Goal: Use online tool/utility: Utilize a website feature to perform a specific function

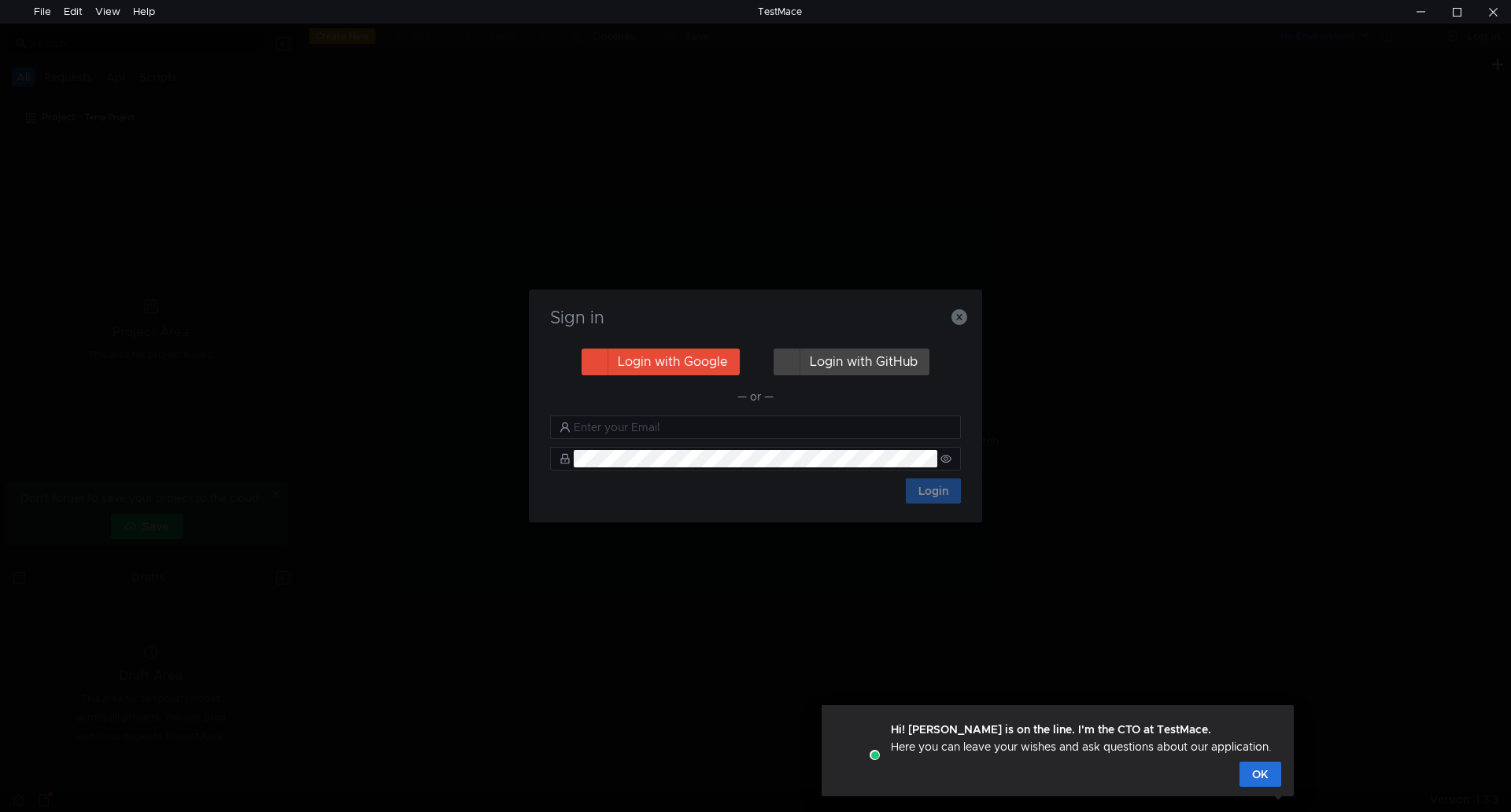
click at [664, 354] on button "Login with Google" at bounding box center [661, 362] width 158 height 27
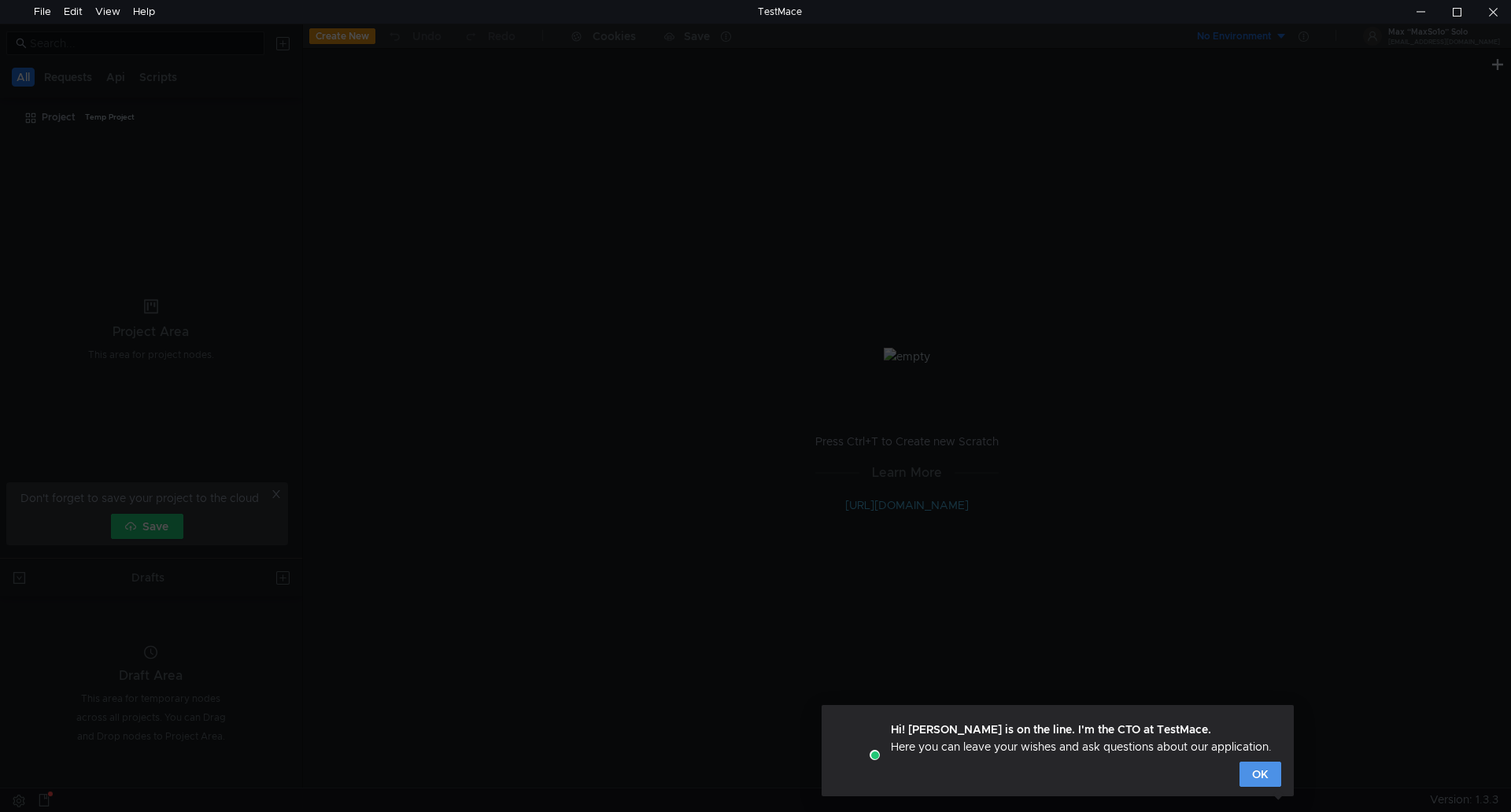
click at [1253, 778] on button "OK" at bounding box center [1260, 774] width 42 height 25
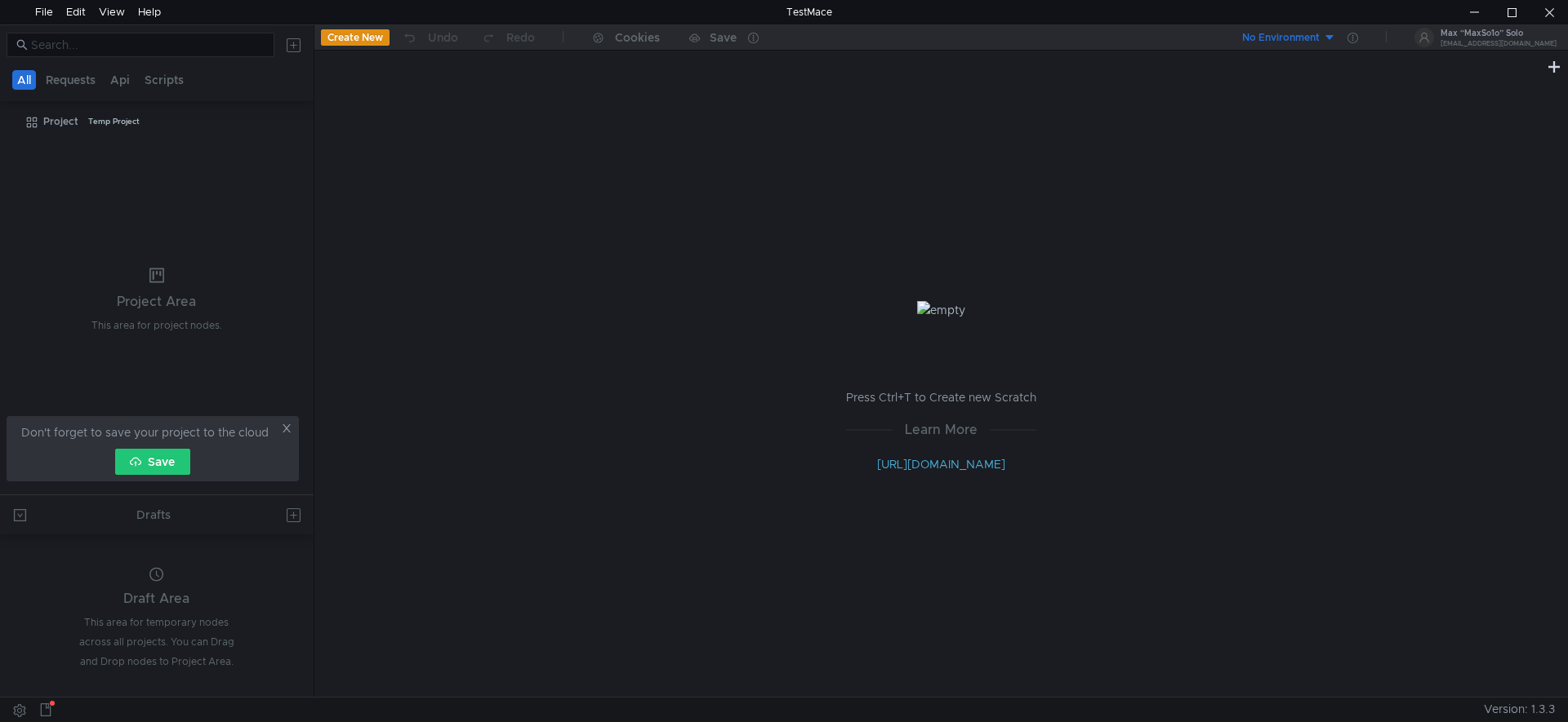
click at [365, 36] on button "Create New" at bounding box center [354, 38] width 68 height 17
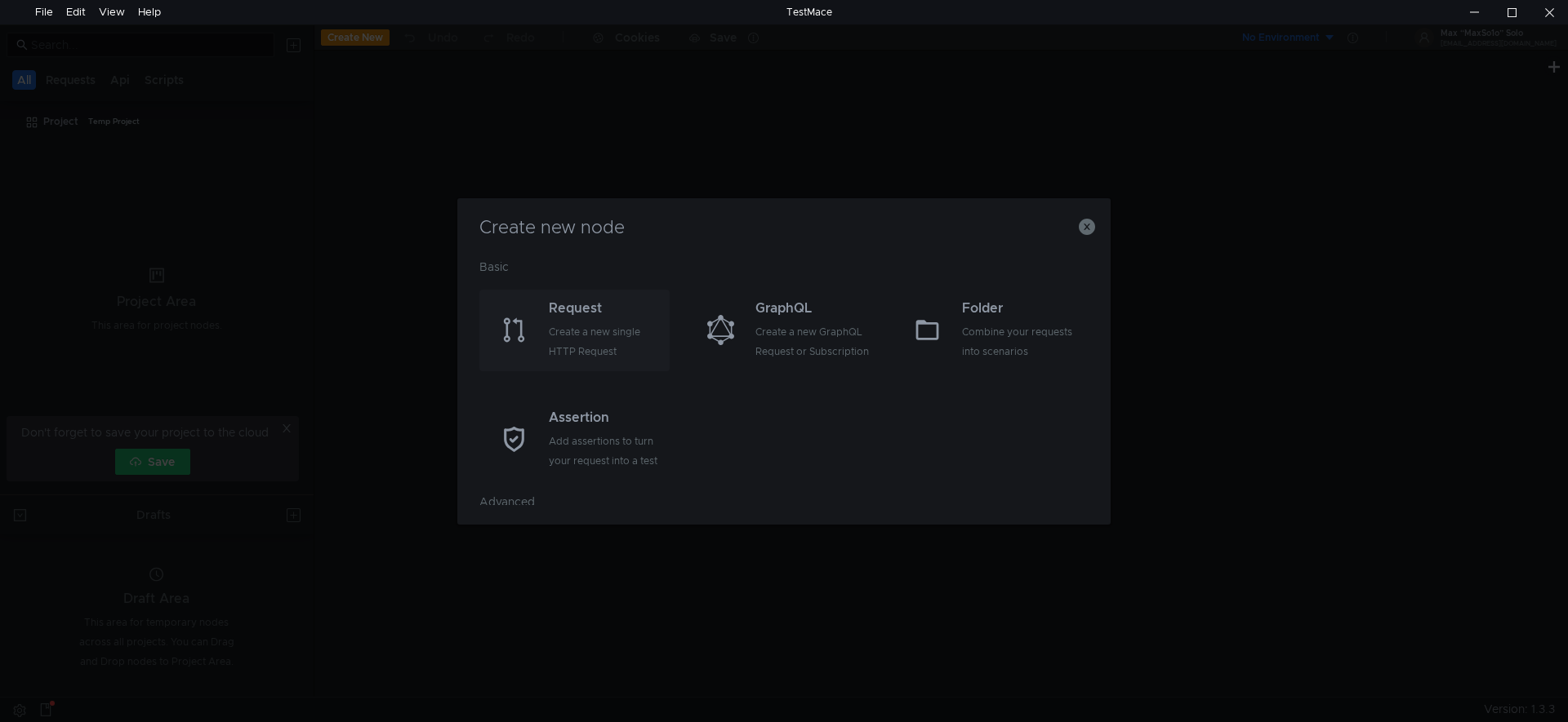
click at [580, 348] on div "Create a new single HTTP Request" at bounding box center [607, 342] width 117 height 40
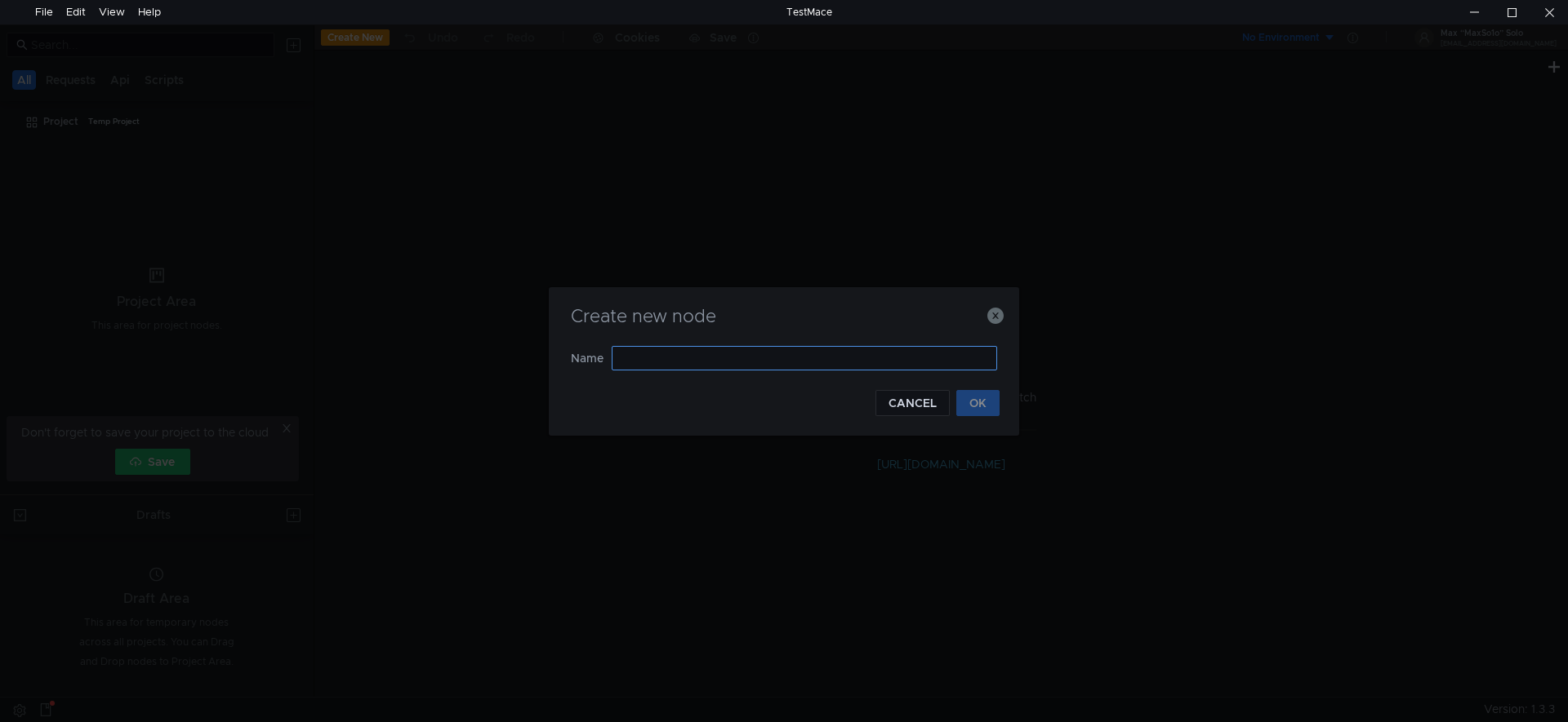
click at [707, 356] on input "text" at bounding box center [804, 358] width 386 height 25
type input "Auth"
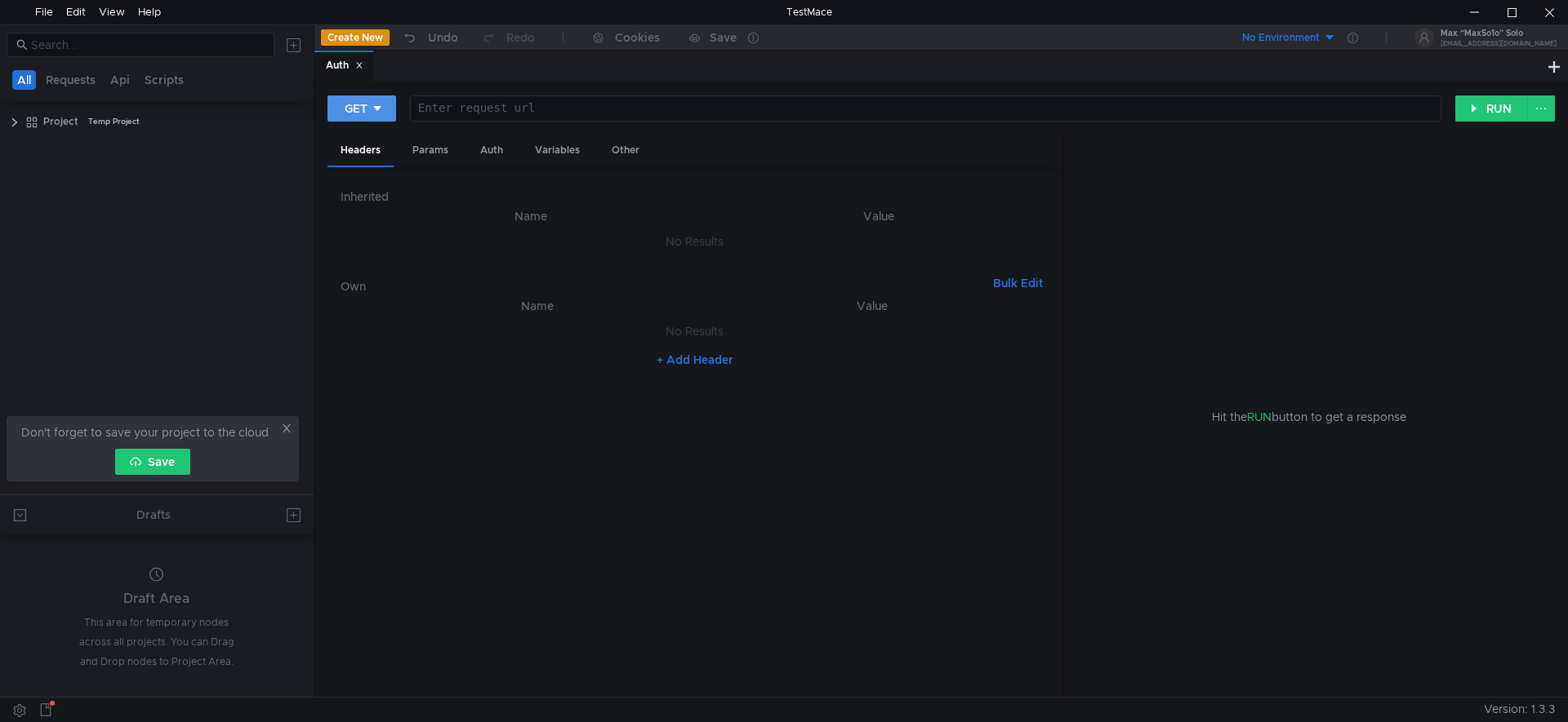
click at [381, 112] on icon at bounding box center [378, 109] width 12 height 12
click at [387, 104] on div at bounding box center [784, 361] width 1568 height 722
click at [379, 105] on icon at bounding box center [378, 109] width 12 height 12
click at [367, 161] on li "POST" at bounding box center [363, 169] width 71 height 26
click at [478, 113] on div at bounding box center [928, 122] width 1021 height 40
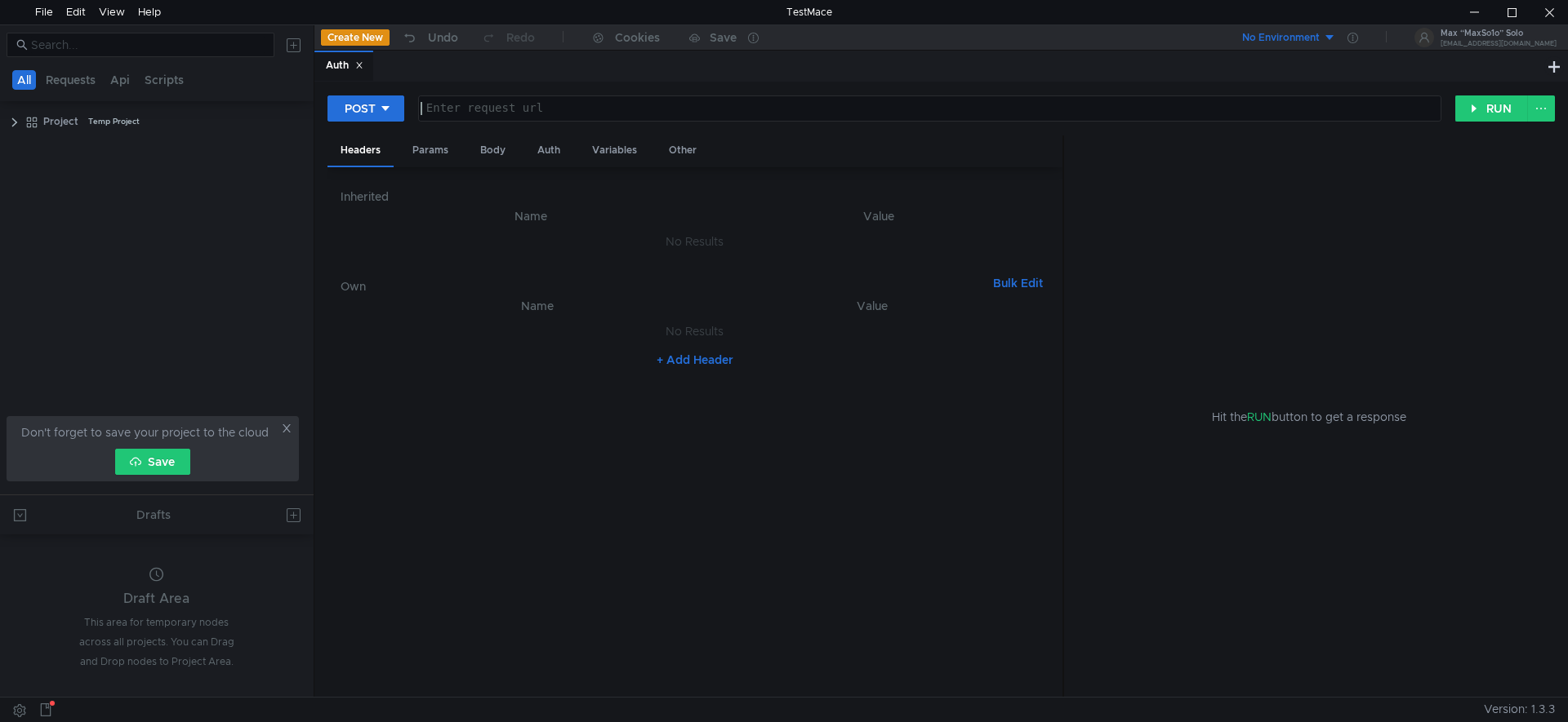
click at [507, 115] on div at bounding box center [928, 122] width 1021 height 40
click at [520, 106] on div at bounding box center [928, 122] width 1021 height 40
paste textarea "[TECHNICAL_ID]"
type textarea "[TECHNICAL_ID]"
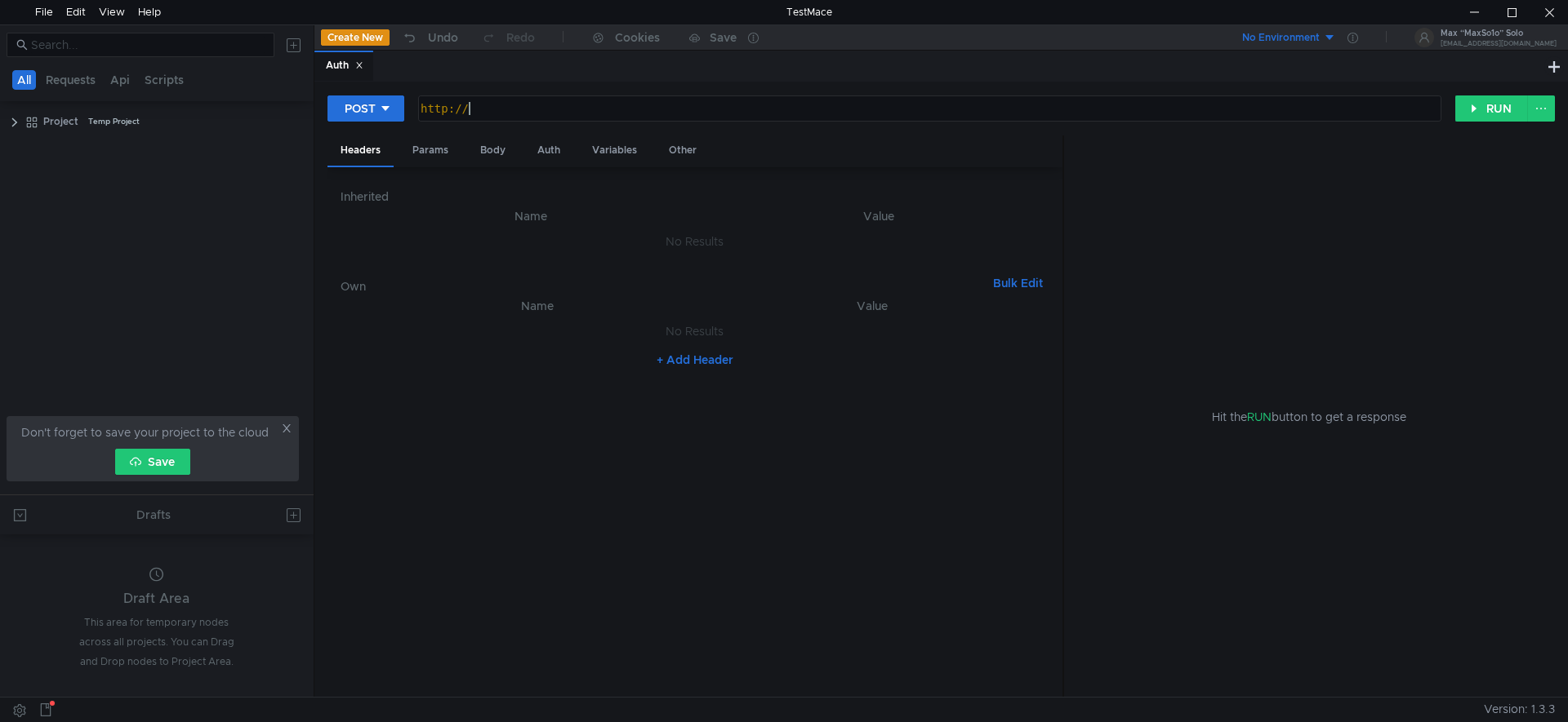
paste textarea "[TECHNICAL_ID]"
click at [647, 101] on div "http:// [TECHNICAL_ID] /" at bounding box center [929, 108] width 1021 height 25
type textarea "[URL][TECHNICAL_ID]"
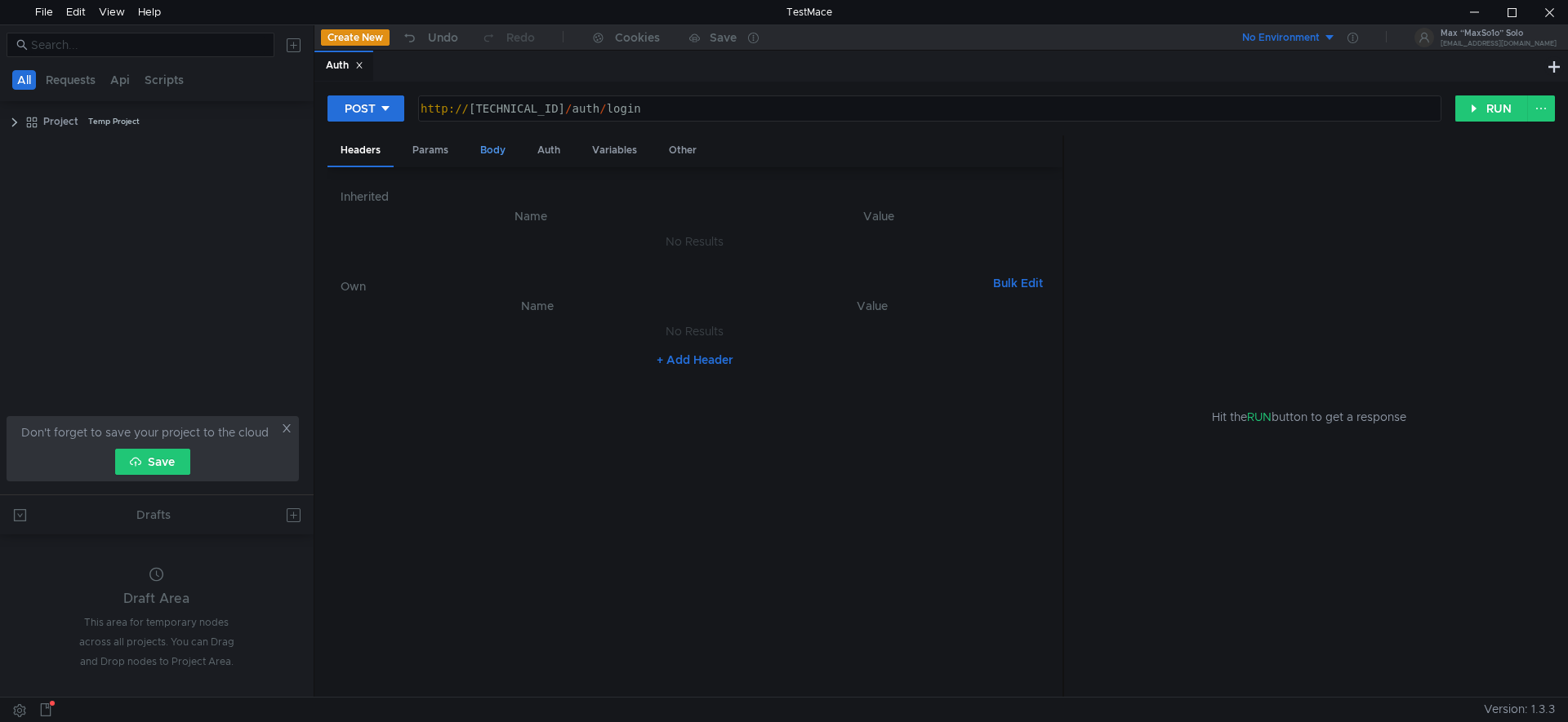
click at [484, 158] on div "Body" at bounding box center [493, 150] width 51 height 31
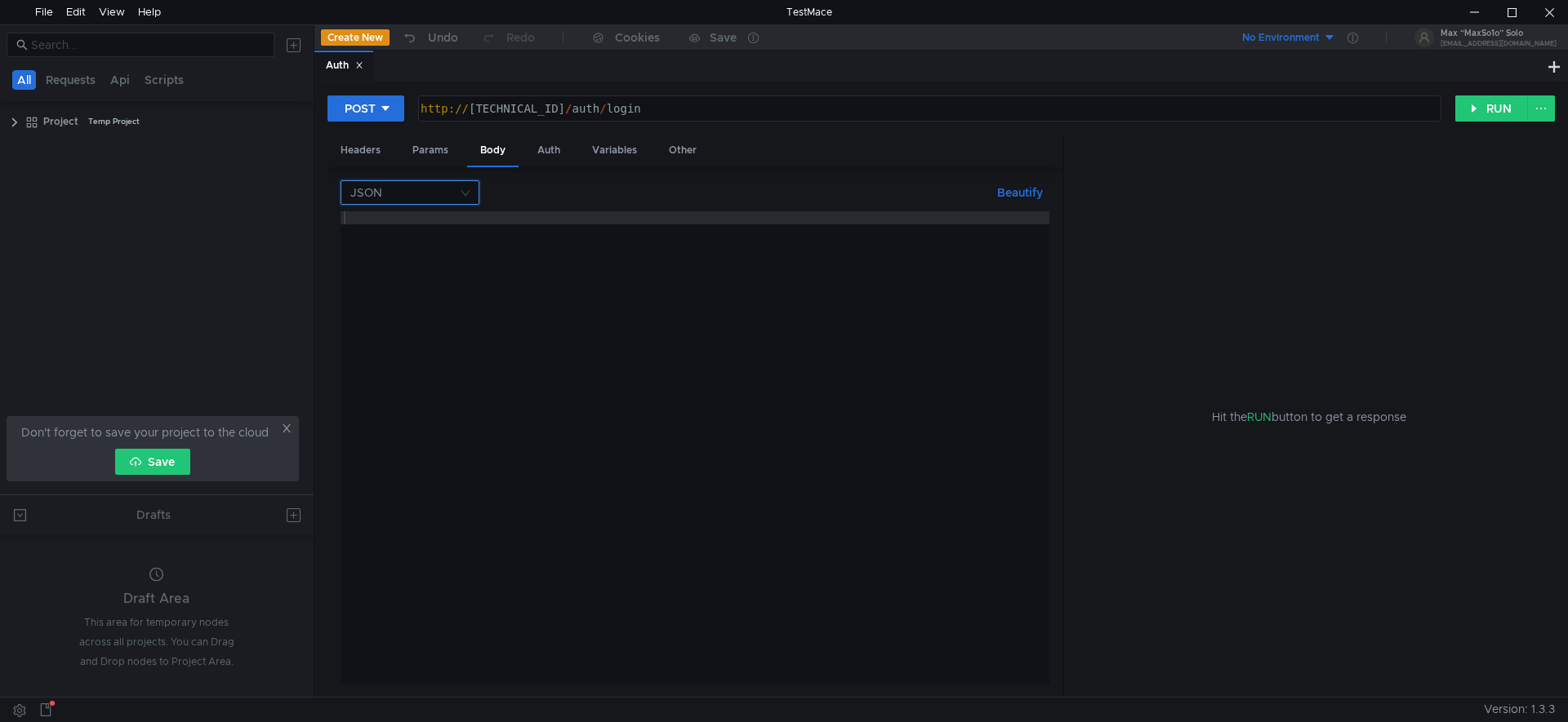
click at [454, 193] on input at bounding box center [404, 192] width 108 height 23
click at [461, 188] on div at bounding box center [784, 361] width 1568 height 722
click at [459, 186] on nz-select-top-control "JSON" at bounding box center [410, 192] width 138 height 25
click at [459, 186] on div at bounding box center [784, 361] width 1568 height 722
click at [456, 282] on div at bounding box center [694, 461] width 708 height 499
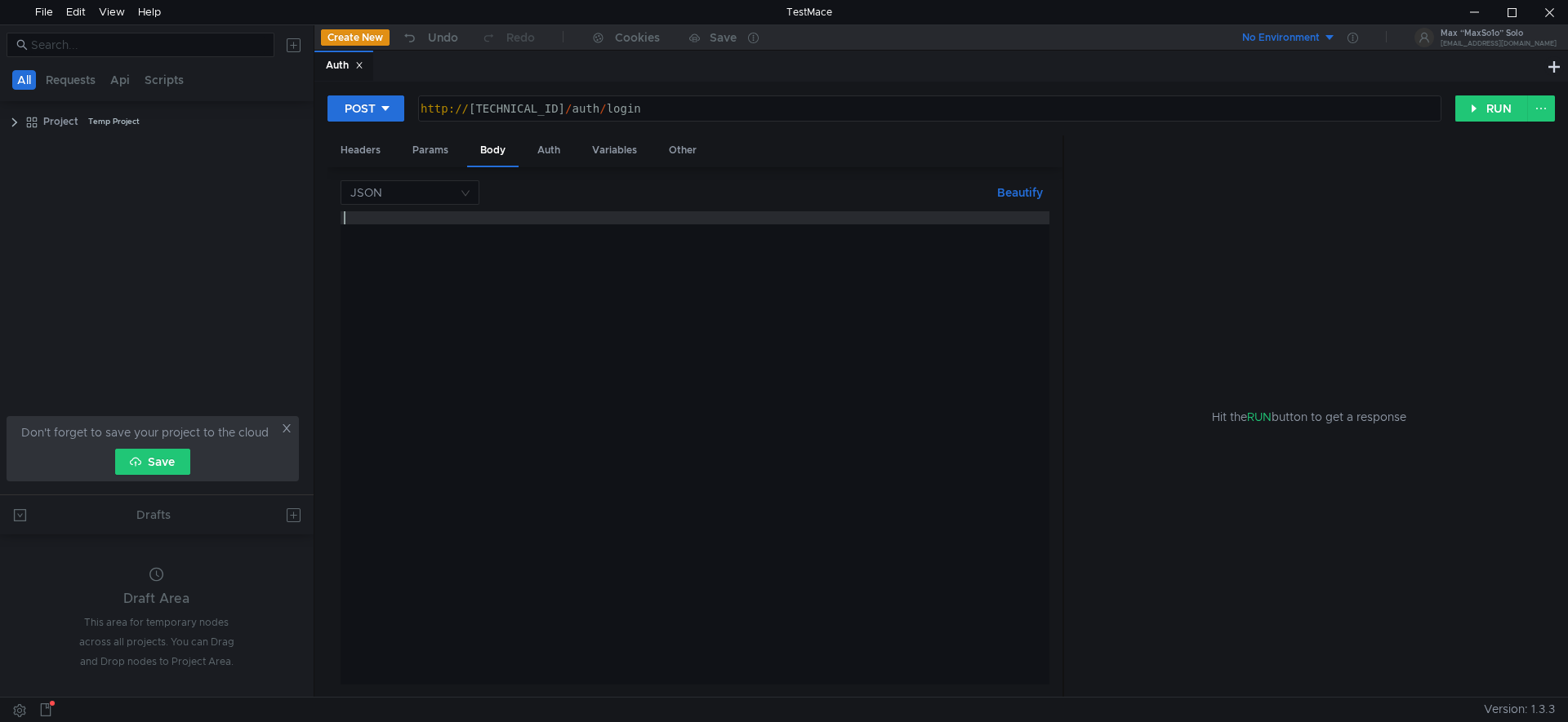
type textarea "{"
type textarea "e"
type textarea "''"
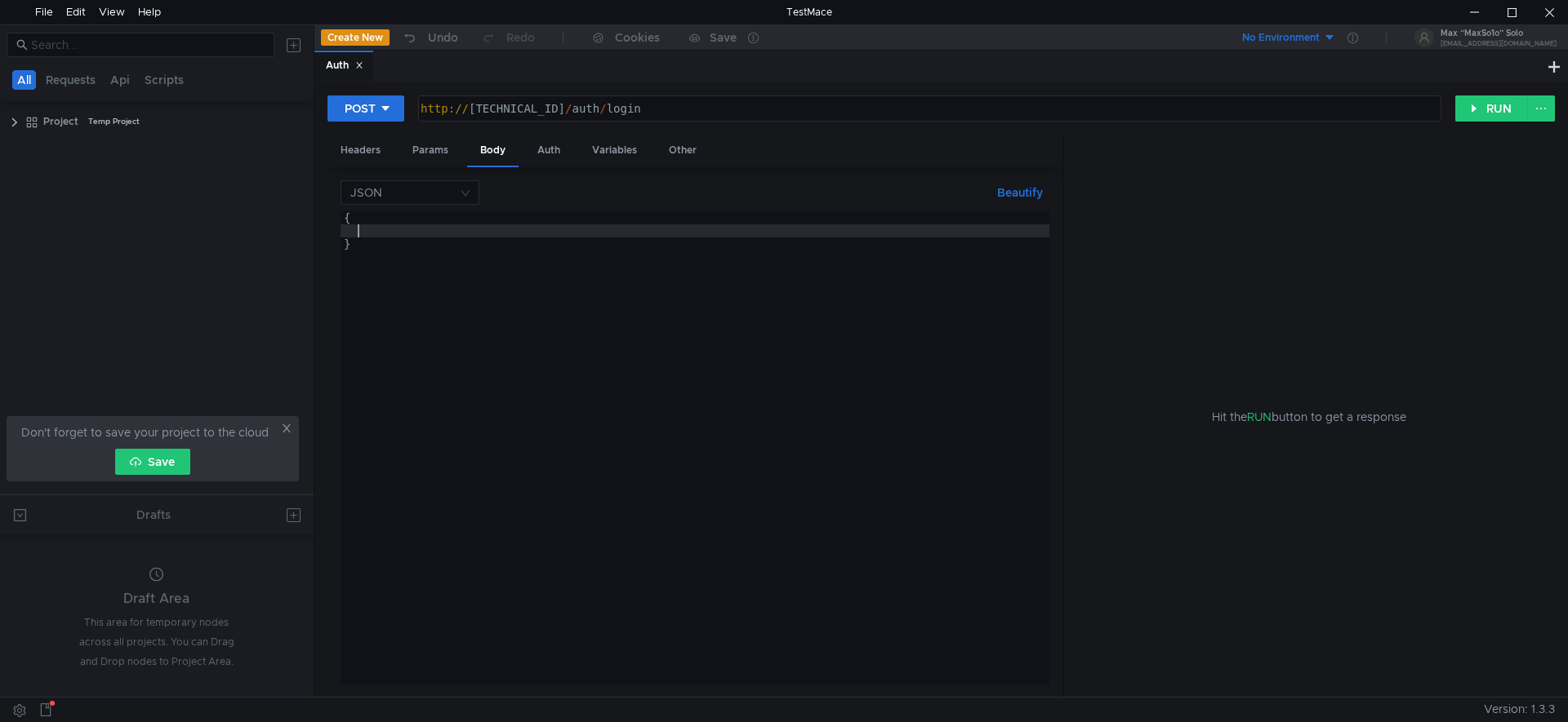
type textarea "@"
drag, startPoint x: 426, startPoint y: 229, endPoint x: 521, endPoint y: 230, distance: 95.0
click at [521, 230] on div "{ "email" : "[EMAIL_ADDRESS][DOMAIN_NAME]" }" at bounding box center [694, 461] width 708 height 499
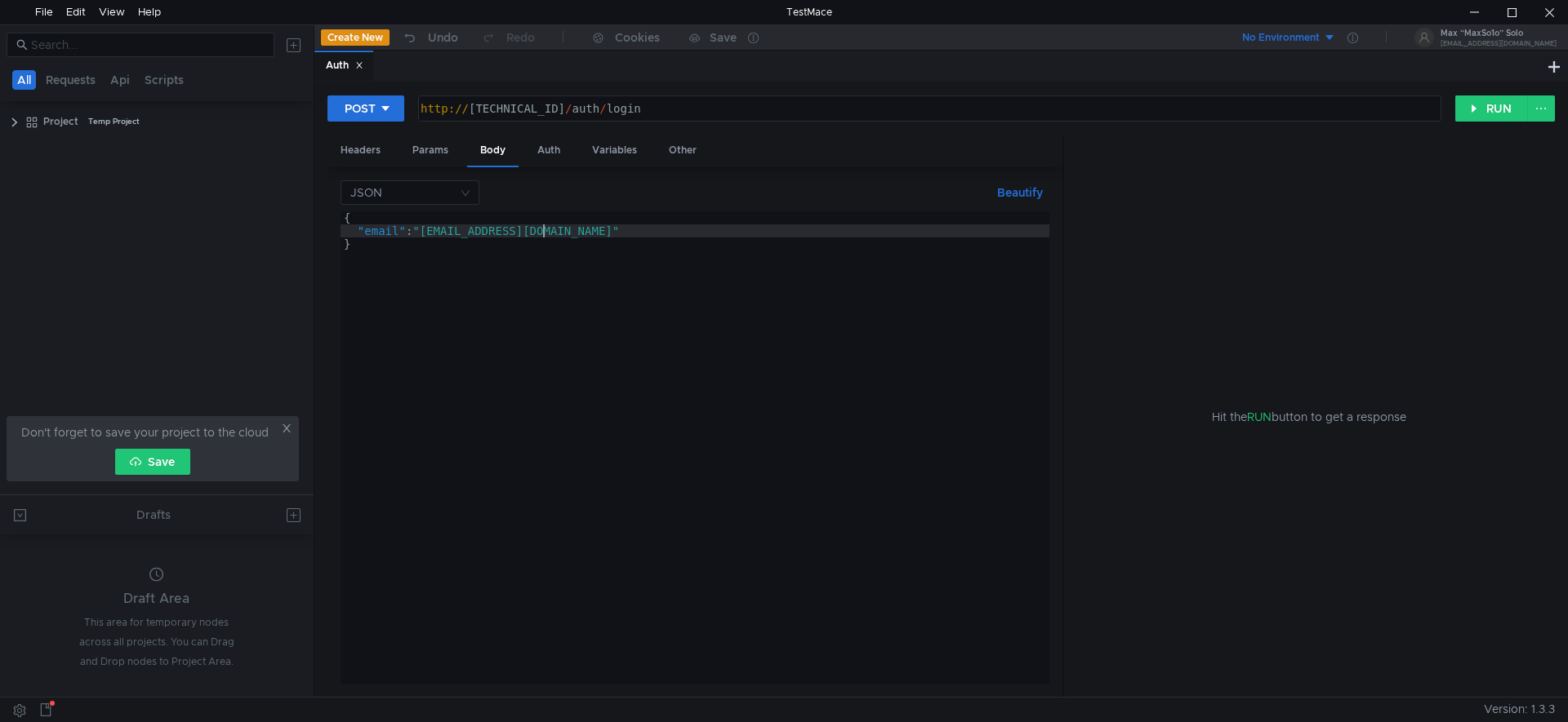
click at [561, 235] on div "{ "email" : "[EMAIL_ADDRESS][DOMAIN_NAME]" }" at bounding box center [694, 461] width 708 height 499
type textarea ""email": "[EMAIL_ADDRESS][DOMAIN_NAME]","
click at [387, 240] on div "{ "email" : "[EMAIL_ADDRESS][DOMAIN_NAME]" , "pasword" }" at bounding box center [694, 461] width 708 height 499
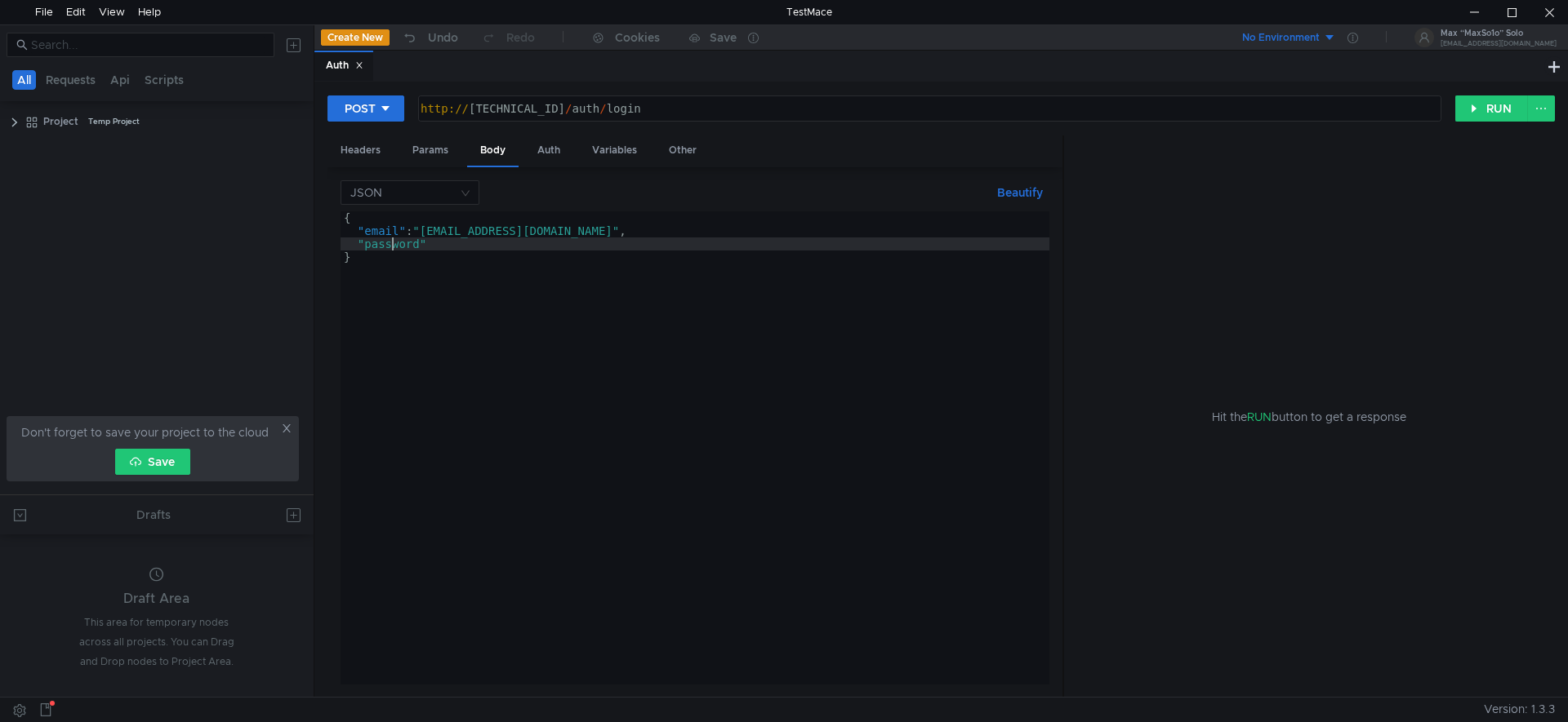
drag, startPoint x: 441, startPoint y: 244, endPoint x: 498, endPoint y: 236, distance: 57.6
click at [441, 243] on div "{ "email" : "[EMAIL_ADDRESS][DOMAIN_NAME]" , "password" }" at bounding box center [694, 461] width 708 height 499
click at [647, 252] on div "{ "email" : "[EMAIL_ADDRESS][DOMAIN_NAME]" , "password" : "Makson31" }" at bounding box center [694, 461] width 708 height 499
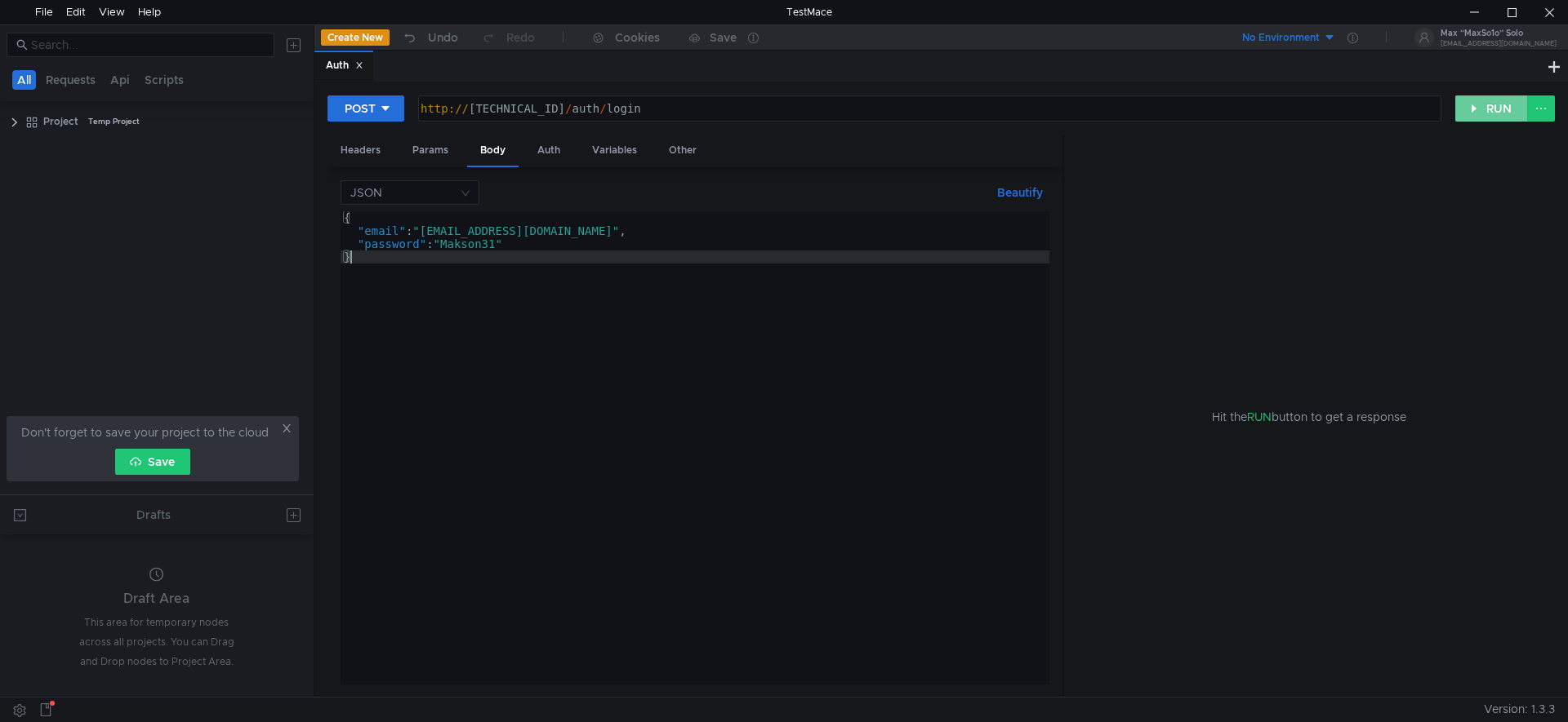
type textarea "}"
click at [1484, 115] on button "RUN" at bounding box center [1491, 109] width 72 height 26
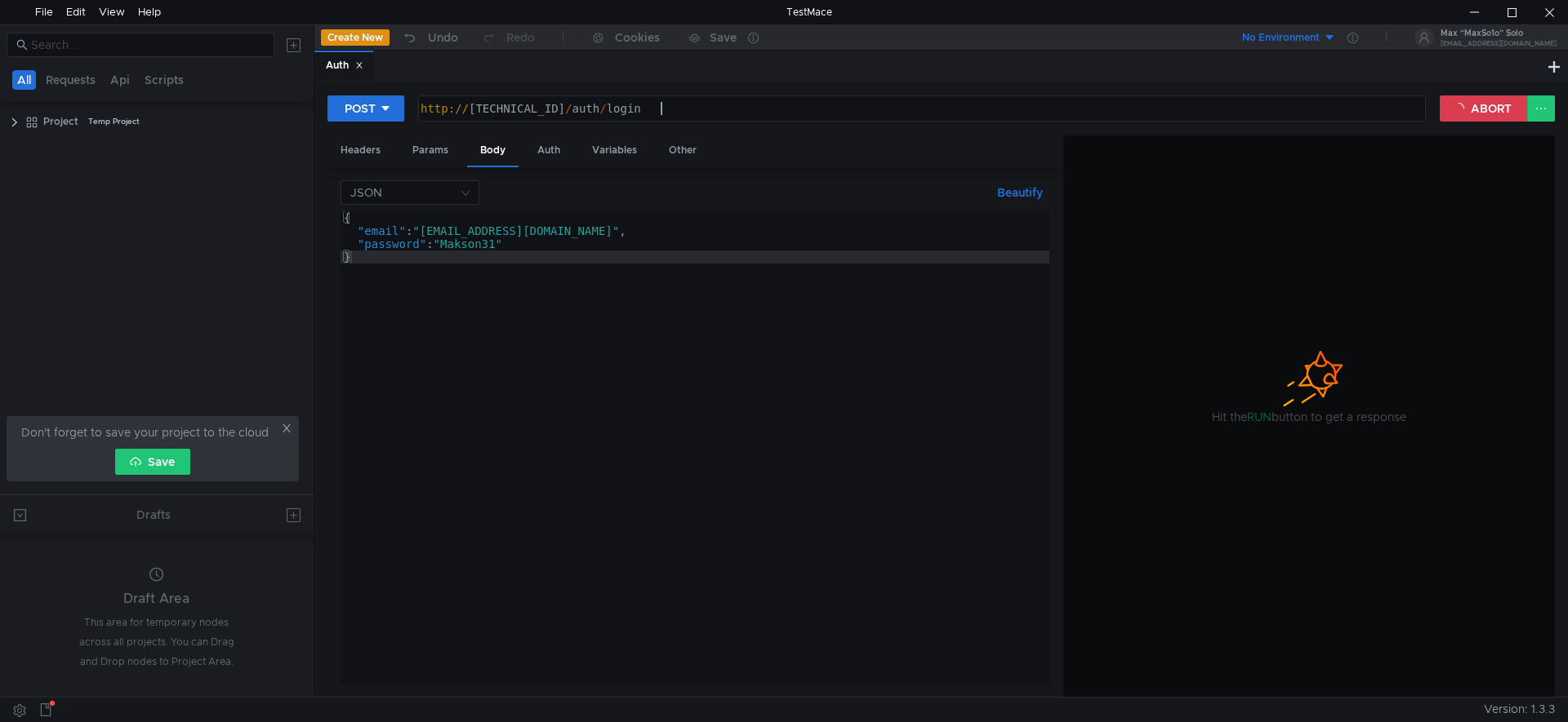
click at [717, 116] on div "http:// [TECHNICAL_ID] / auth / login" at bounding box center [920, 122] width 1006 height 40
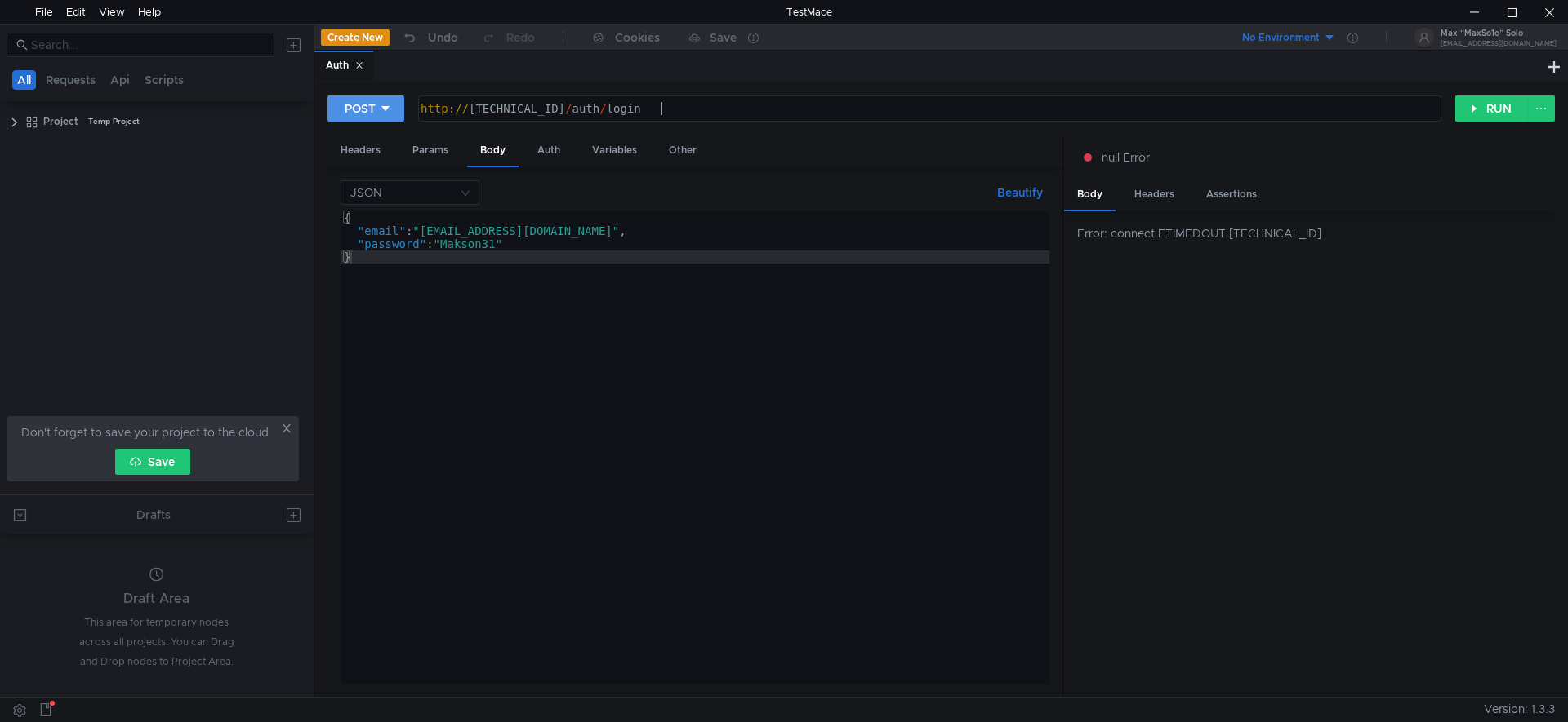
drag, startPoint x: 711, startPoint y: 107, endPoint x: 389, endPoint y: 101, distance: 322.1
click at [389, 101] on div "POST [URL][TECHNICAL_ID] http:// [TECHNICAL_ID] / auth / login הההההההההההההההה…" at bounding box center [891, 109] width 1128 height 28
click at [547, 100] on div "http:// [TECHNICAL_ID] / auth / login" at bounding box center [929, 108] width 1021 height 25
drag, startPoint x: 552, startPoint y: 105, endPoint x: 468, endPoint y: 104, distance: 84.0
click at [468, 104] on div "http:// [TECHNICAL_ID] / auth / login" at bounding box center [928, 122] width 1021 height 40
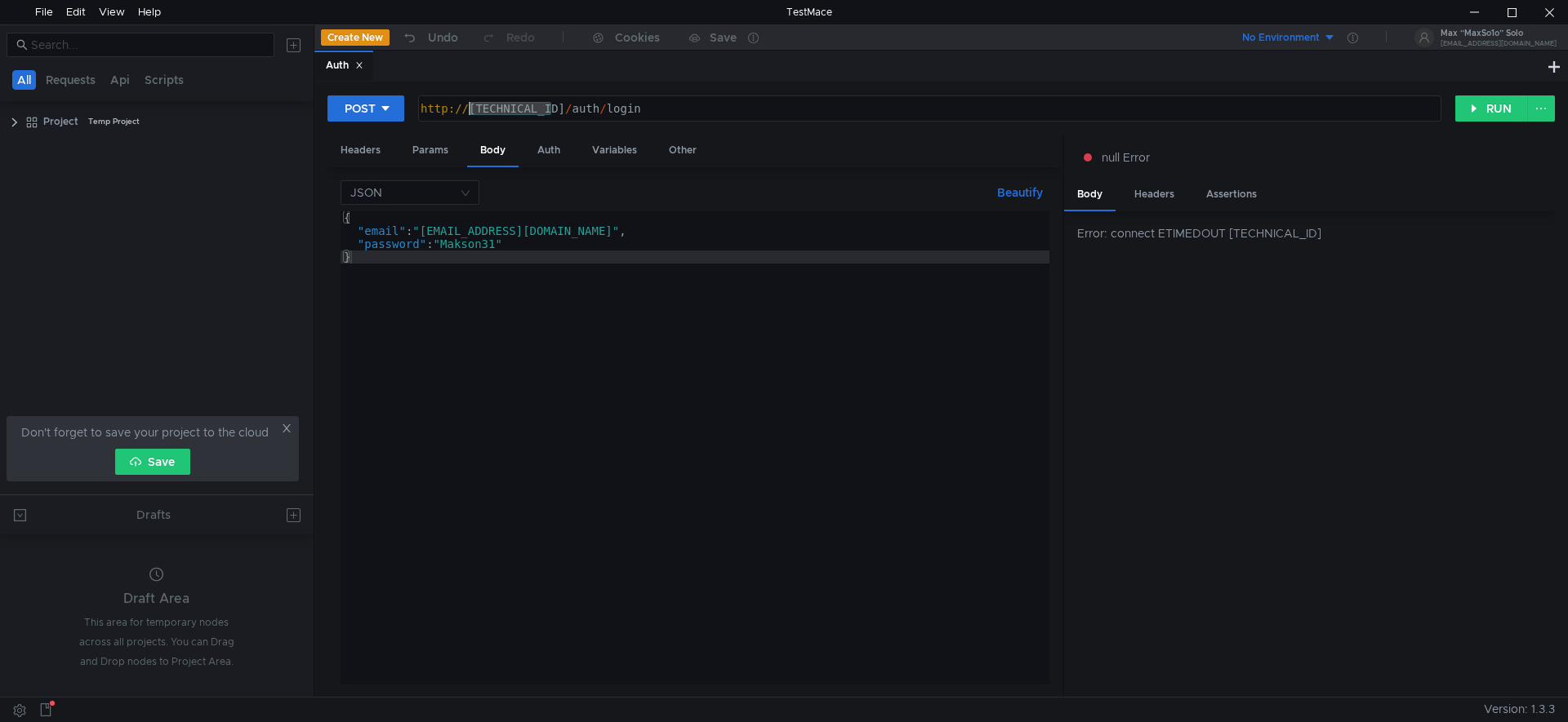
paste textarea "[TECHNICAL_ID]"
click at [834, 104] on div "http:// [TECHNICAL_ID] / auth / login" at bounding box center [928, 122] width 1021 height 40
click at [1502, 106] on button "RUN" at bounding box center [1491, 109] width 72 height 26
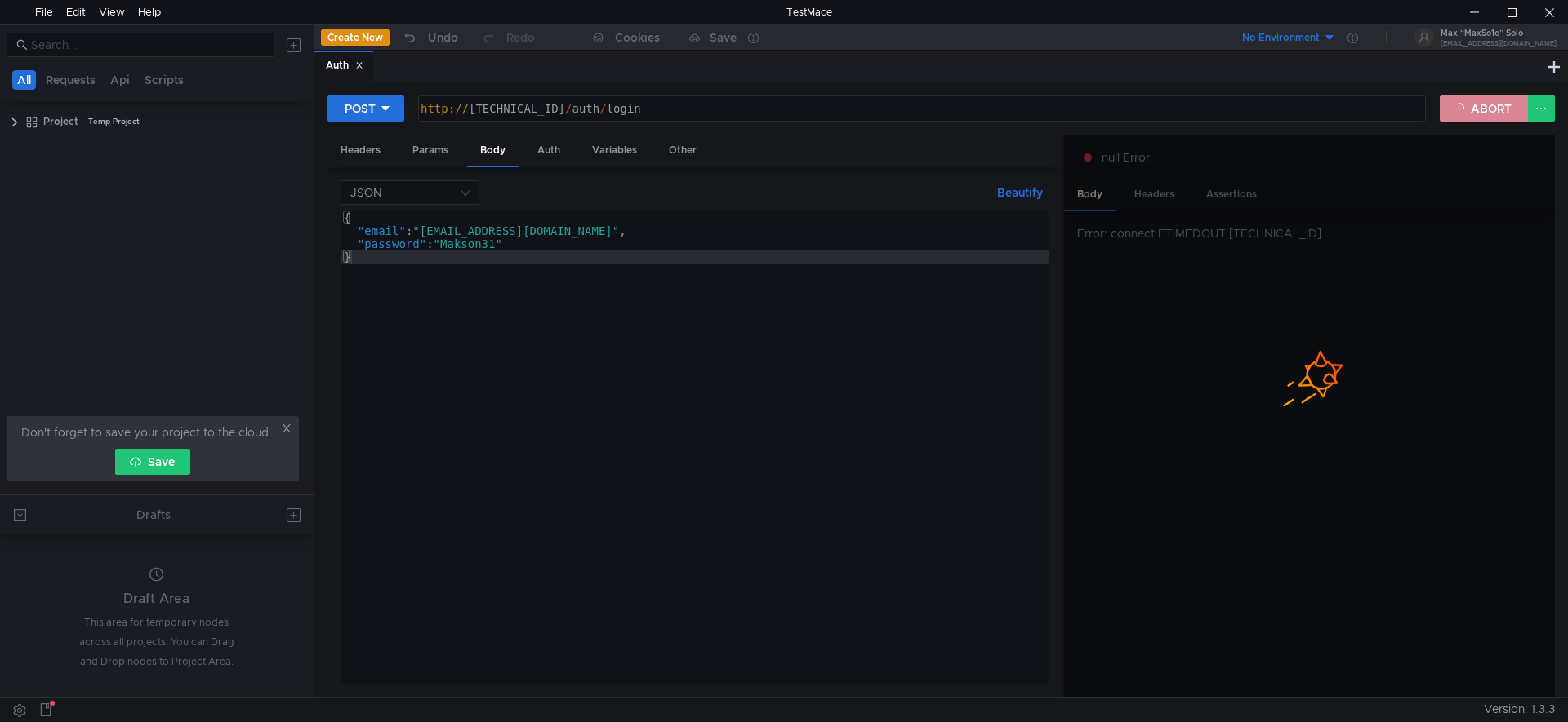
click at [1491, 115] on button "ABORT" at bounding box center [1483, 109] width 88 height 26
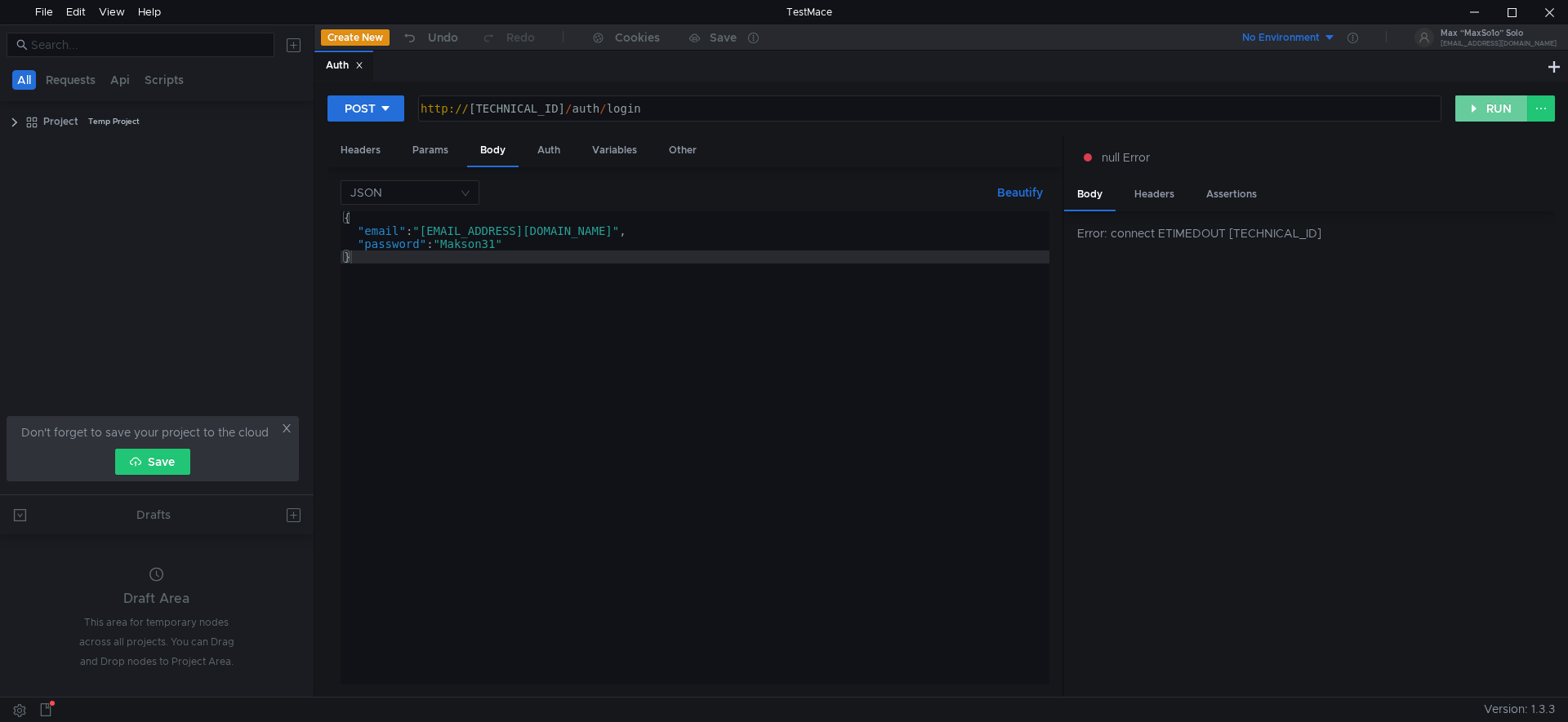
drag, startPoint x: 1483, startPoint y: 112, endPoint x: 1476, endPoint y: 118, distance: 9.2
click at [1483, 111] on button "RUN" at bounding box center [1491, 109] width 72 height 26
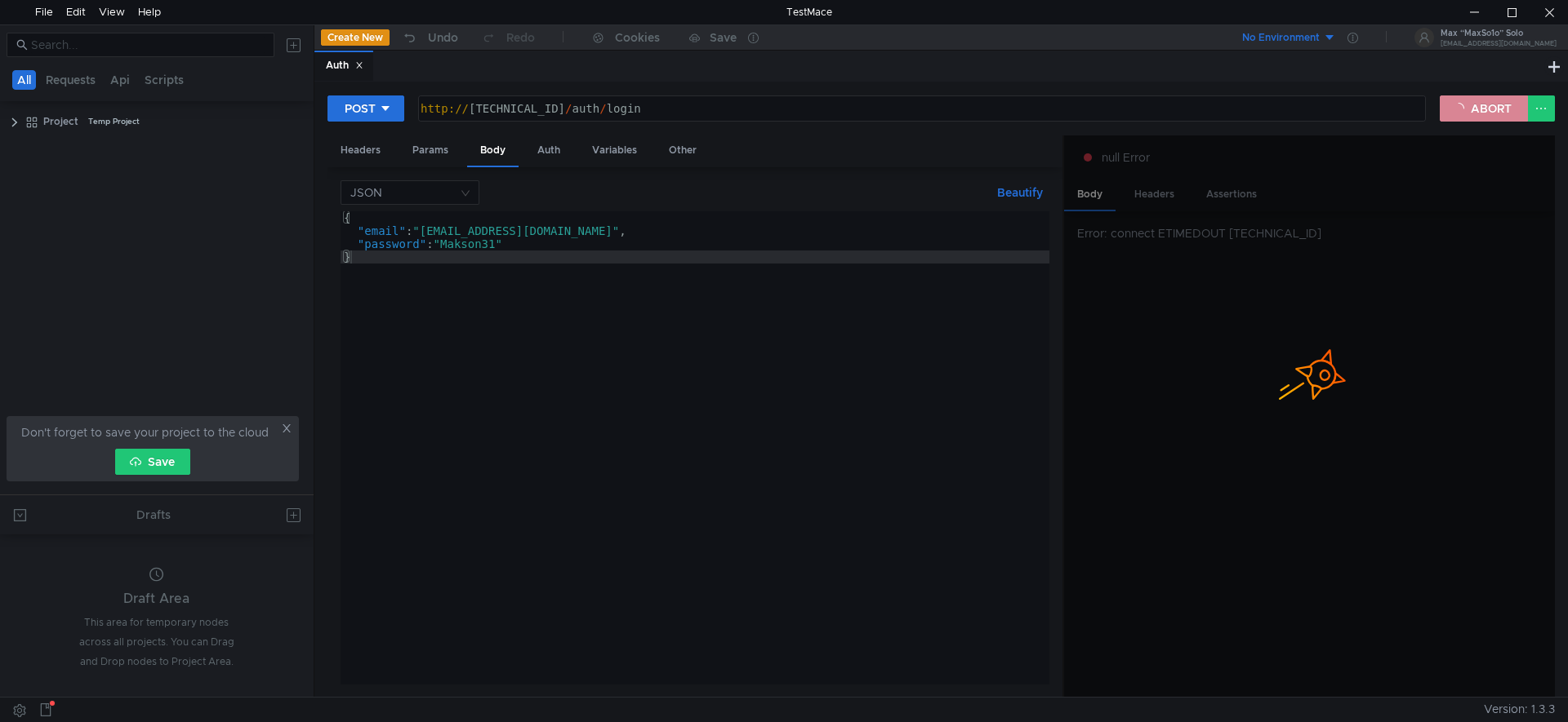
click at [1486, 110] on button "ABORT" at bounding box center [1483, 109] width 88 height 26
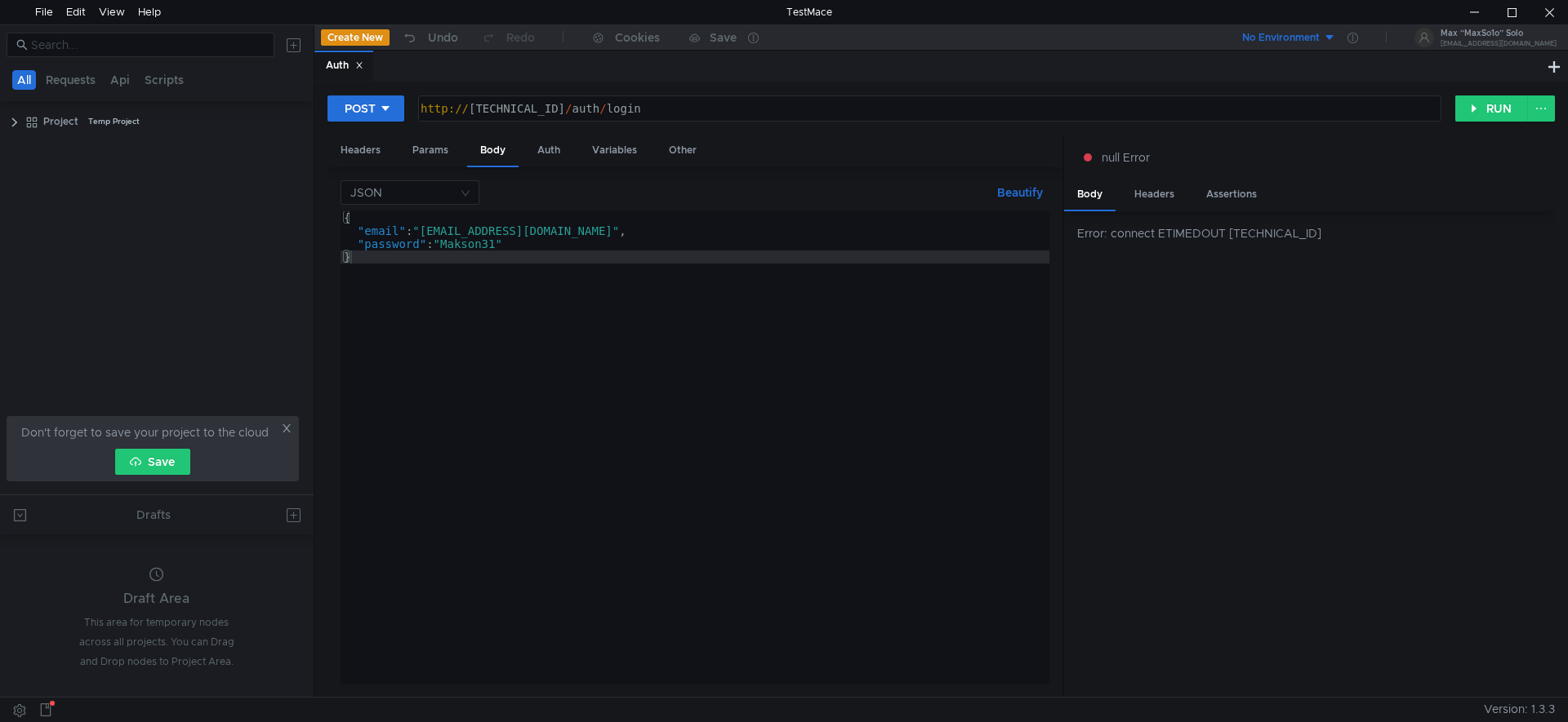
click at [707, 105] on div "http:// [TECHNICAL_ID] / auth / login" at bounding box center [928, 122] width 1021 height 40
click at [1483, 107] on button "RUN" at bounding box center [1491, 109] width 72 height 26
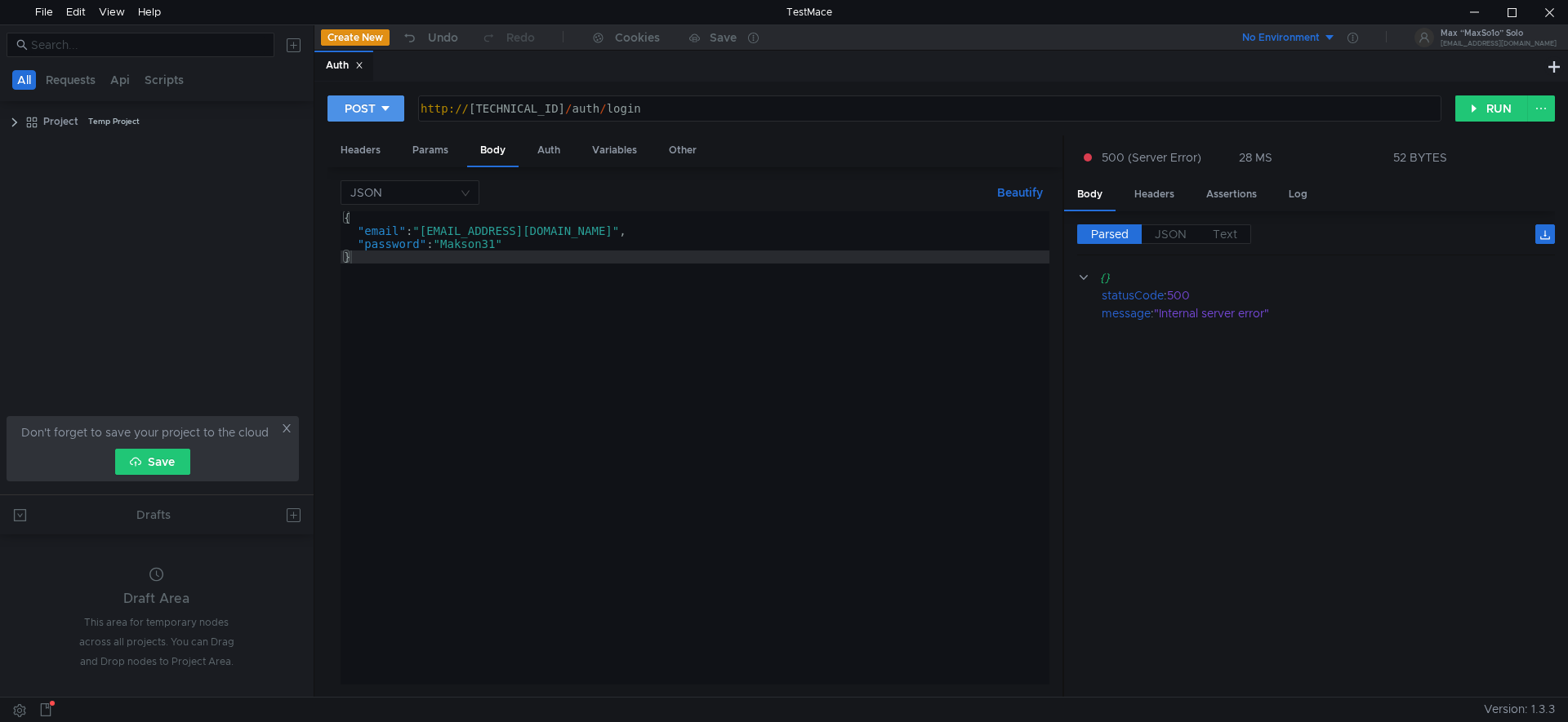
click at [362, 105] on div "POST" at bounding box center [359, 109] width 31 height 18
click at [365, 135] on li "GET" at bounding box center [366, 142] width 77 height 26
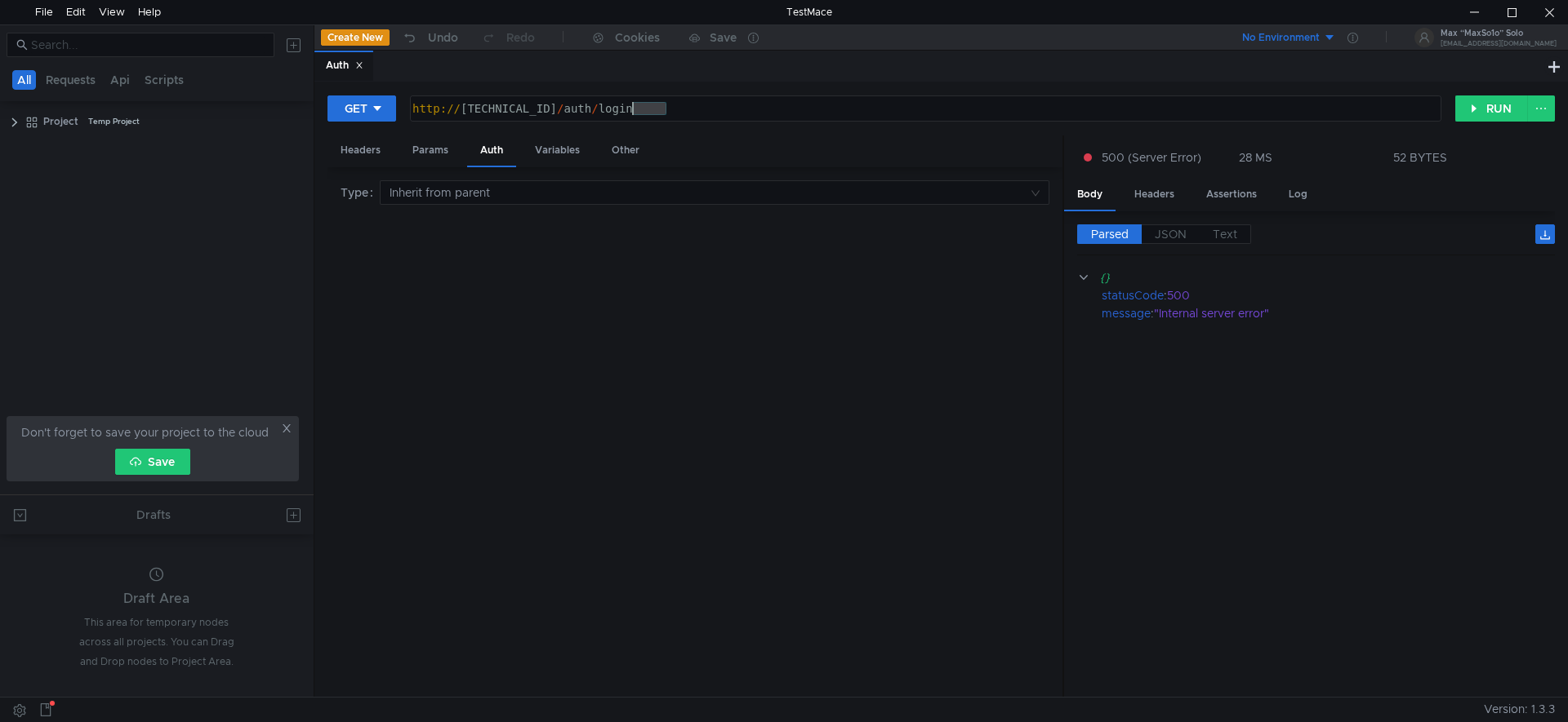
drag, startPoint x: 688, startPoint y: 106, endPoint x: 633, endPoint y: 104, distance: 55.0
click at [633, 104] on div "http:// [TECHNICAL_ID] / auth / login" at bounding box center [923, 122] width 1030 height 40
click at [723, 105] on div "http:// [TECHNICAL_ID] / auth / reg" at bounding box center [923, 122] width 1030 height 40
type textarea "[URL][TECHNICAL_ID]"
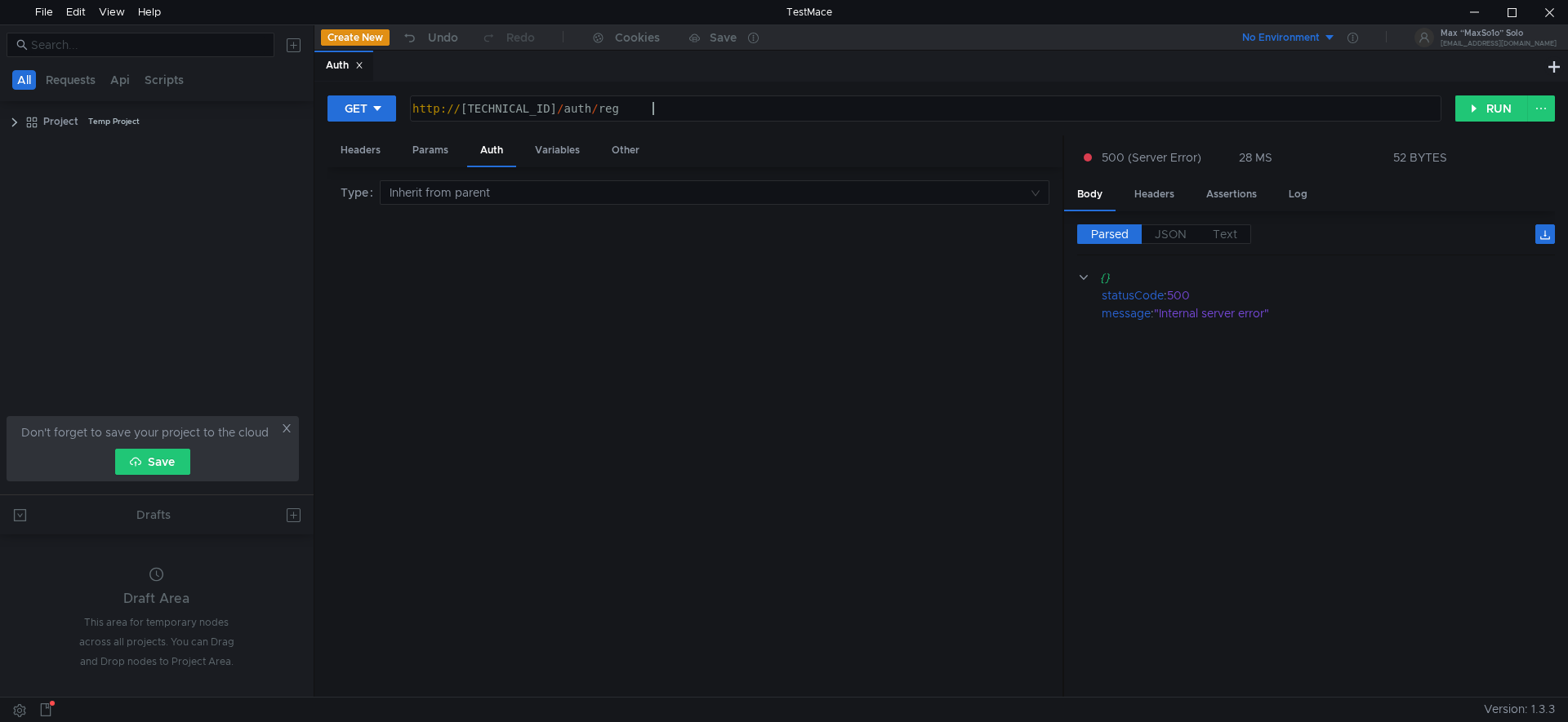
drag, startPoint x: 739, startPoint y: 137, endPoint x: 694, endPoint y: 135, distance: 45.0
click at [739, 138] on div "Headers Params Auth Variables Other" at bounding box center [694, 151] width 735 height 32
click at [408, 147] on div "Params" at bounding box center [430, 150] width 62 height 31
click at [363, 146] on div "Headers" at bounding box center [360, 150] width 66 height 31
click at [496, 146] on div "Auth" at bounding box center [492, 150] width 49 height 31
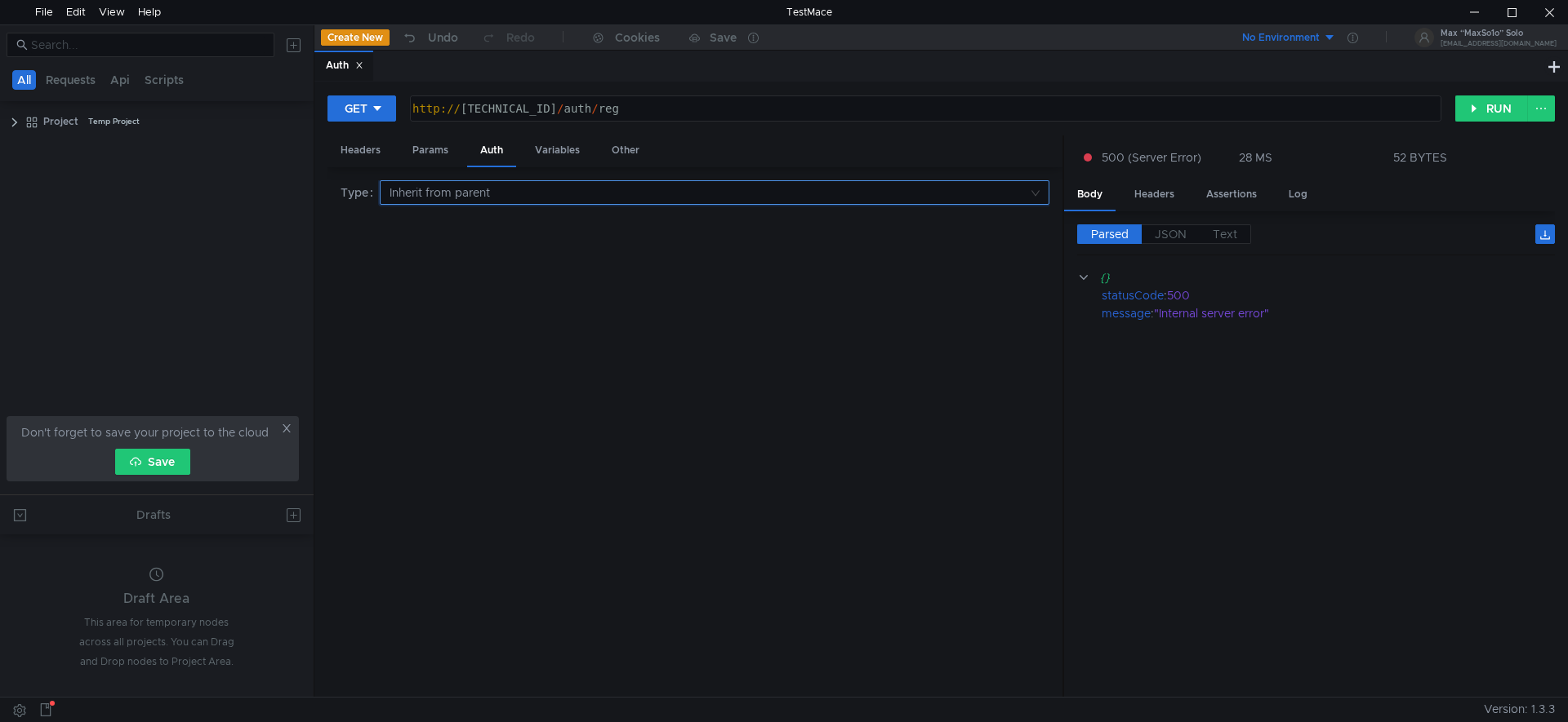
click at [510, 193] on input at bounding box center [708, 192] width 638 height 23
click at [509, 192] on div at bounding box center [784, 361] width 1568 height 722
click at [377, 92] on div "GET [URL][TECHNICAL_ID] http:// [TECHNICAL_ID] / auth / reg ההההההההההההההההההה…" at bounding box center [941, 390] width 1253 height 615
click at [377, 103] on icon at bounding box center [378, 109] width 12 height 12
click at [370, 166] on li "POST" at bounding box center [363, 169] width 71 height 26
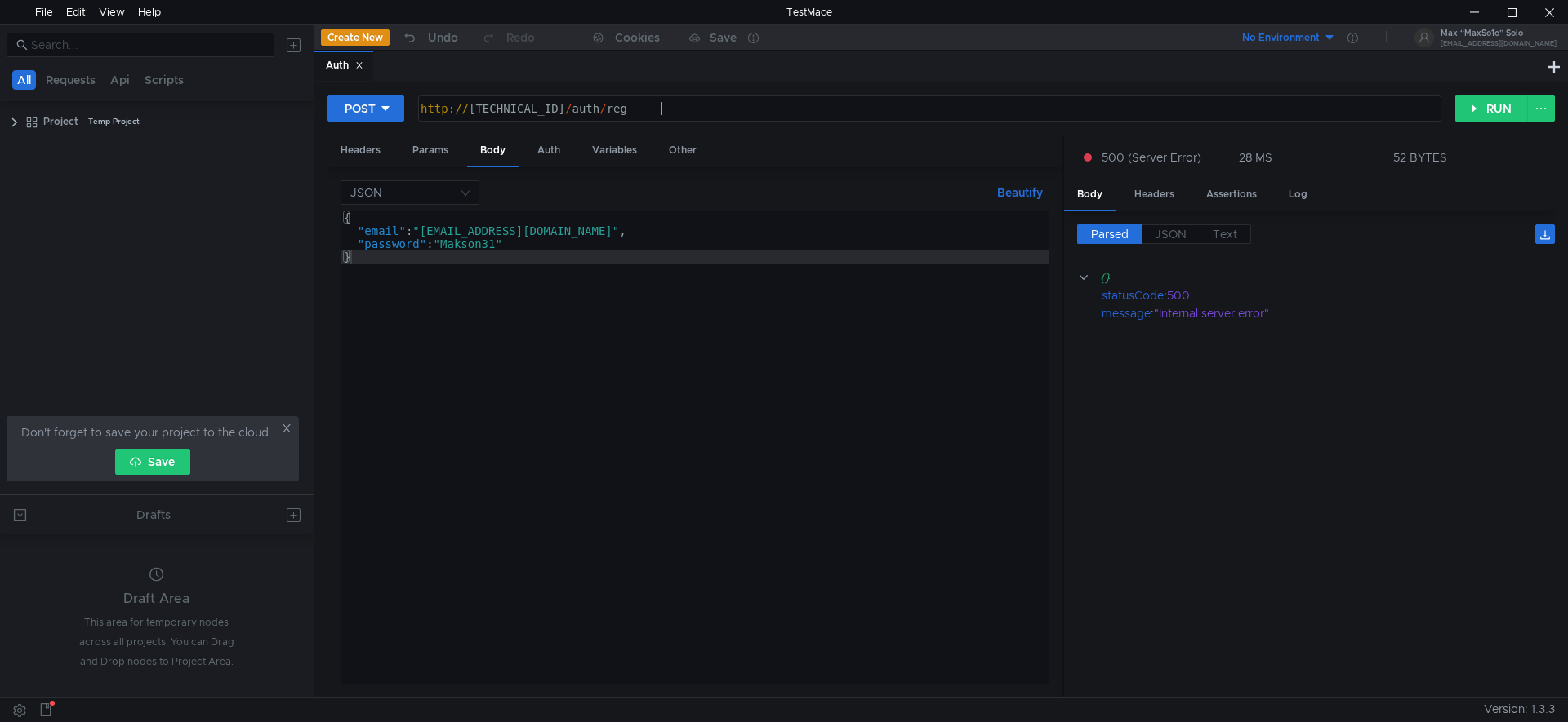
click at [685, 104] on div "http:// [TECHNICAL_ID] / auth / reg" at bounding box center [928, 122] width 1021 height 40
type textarea "}"
click at [563, 256] on div "{ "email" : "[EMAIL_ADDRESS][DOMAIN_NAME]" , "password" : "Makson31" }" at bounding box center [694, 461] width 708 height 499
click at [1484, 107] on button "RUN" at bounding box center [1491, 109] width 72 height 26
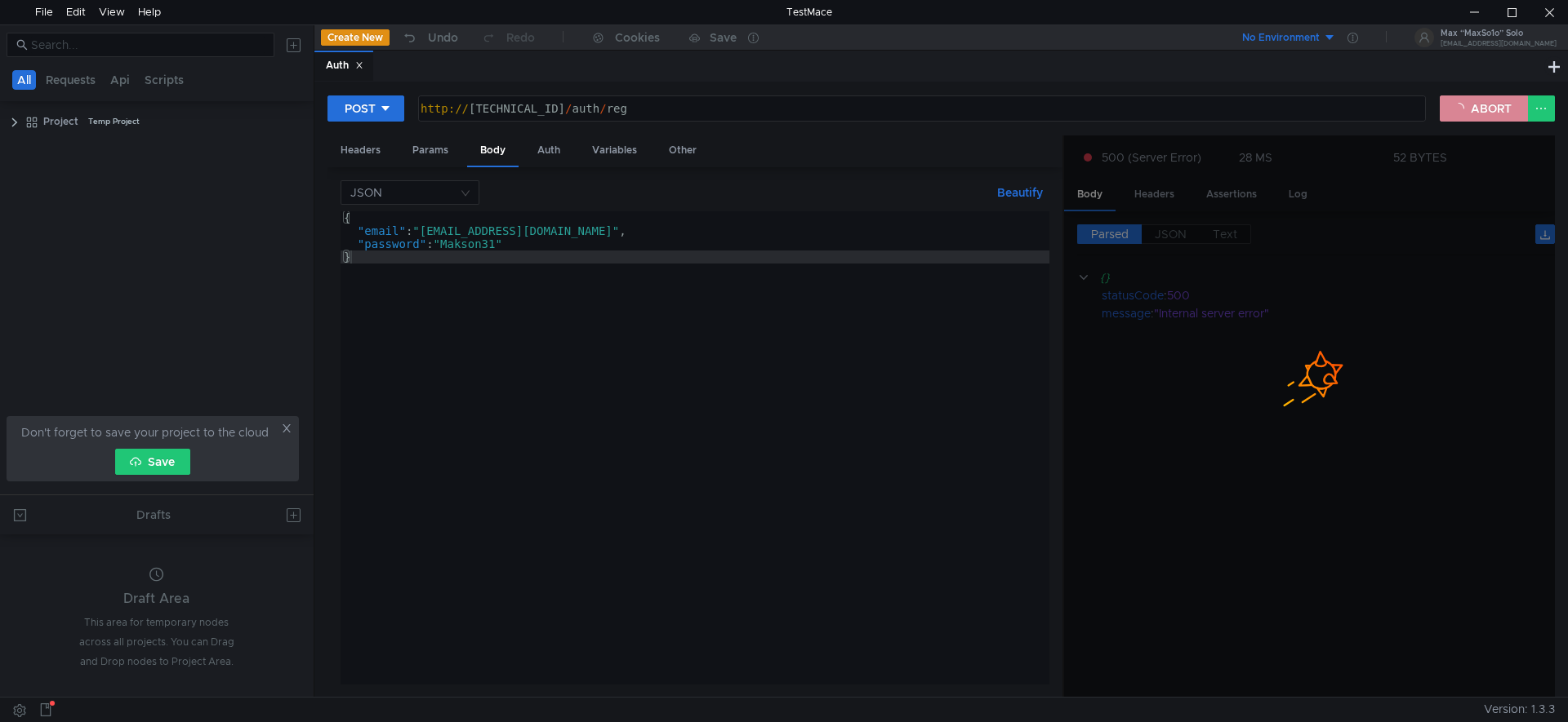
click at [1475, 113] on button "ABORT" at bounding box center [1483, 109] width 88 height 26
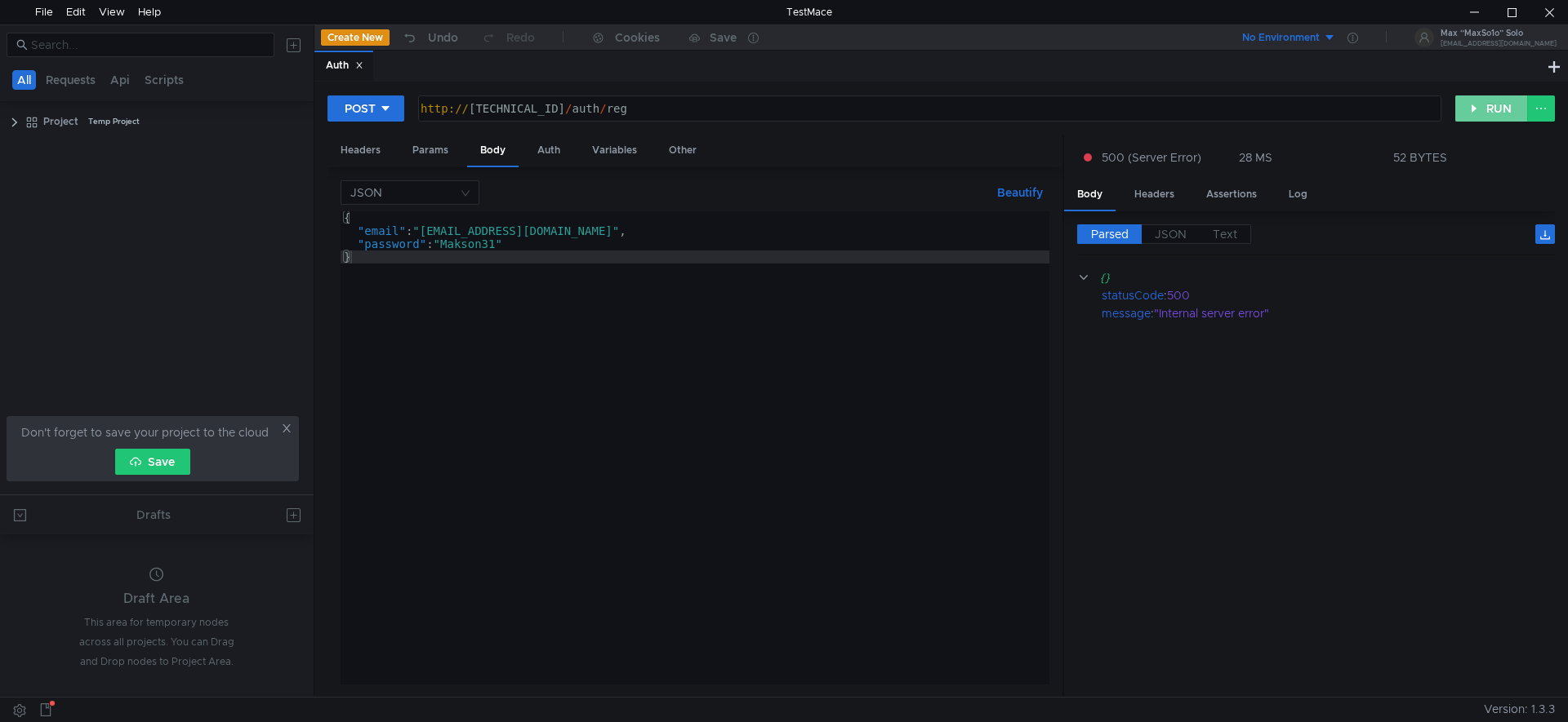
click at [1475, 107] on button "RUN" at bounding box center [1491, 109] width 72 height 26
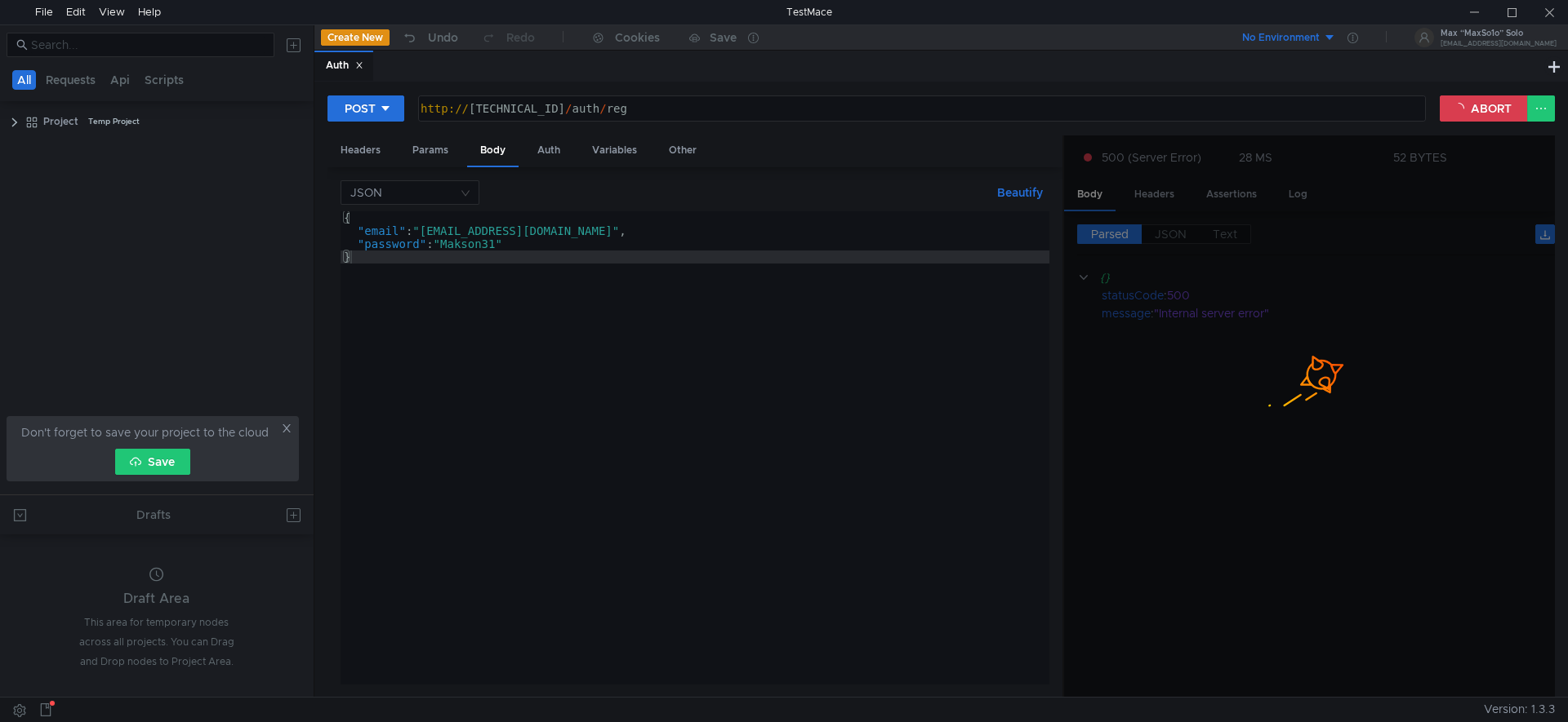
scroll to position [0, 17]
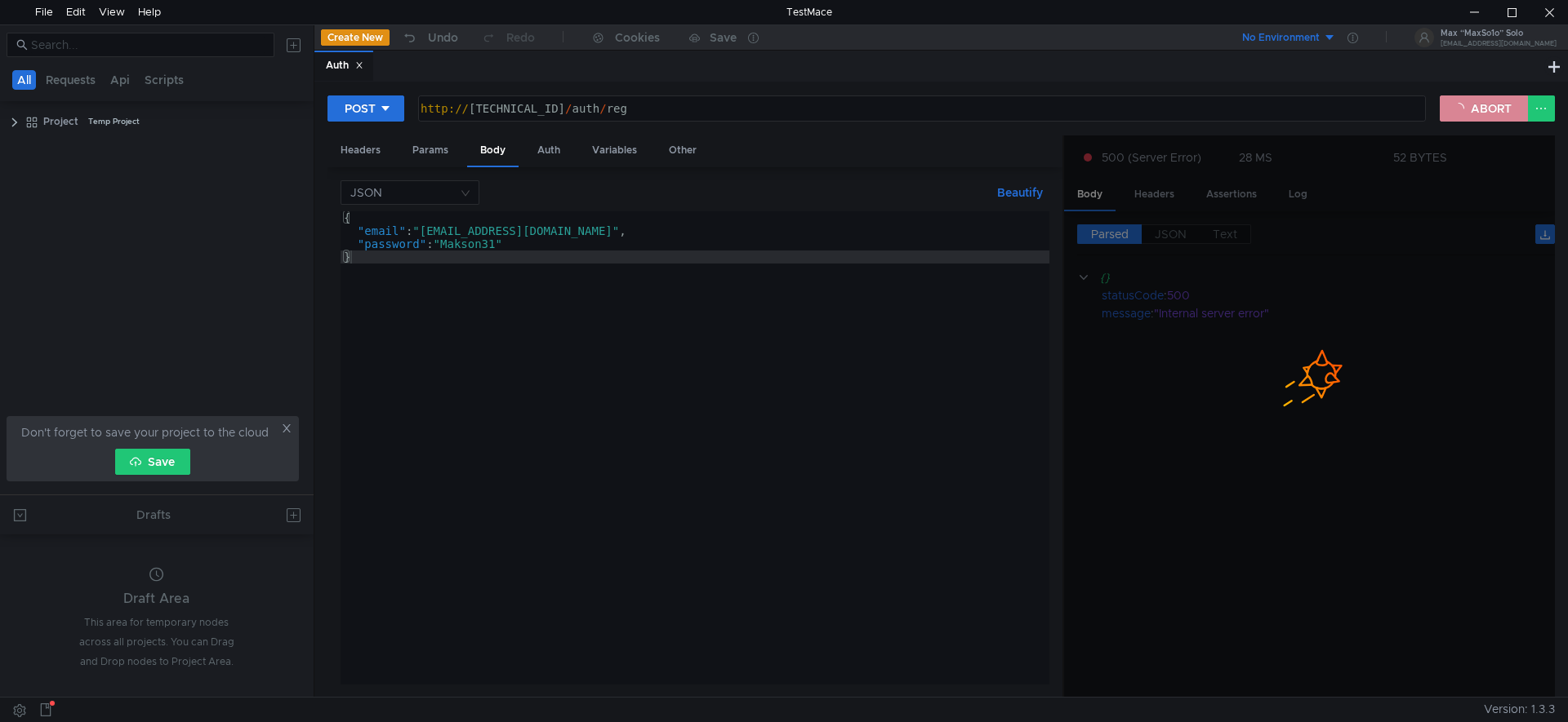
click at [1493, 110] on button "ABORT" at bounding box center [1483, 109] width 88 height 26
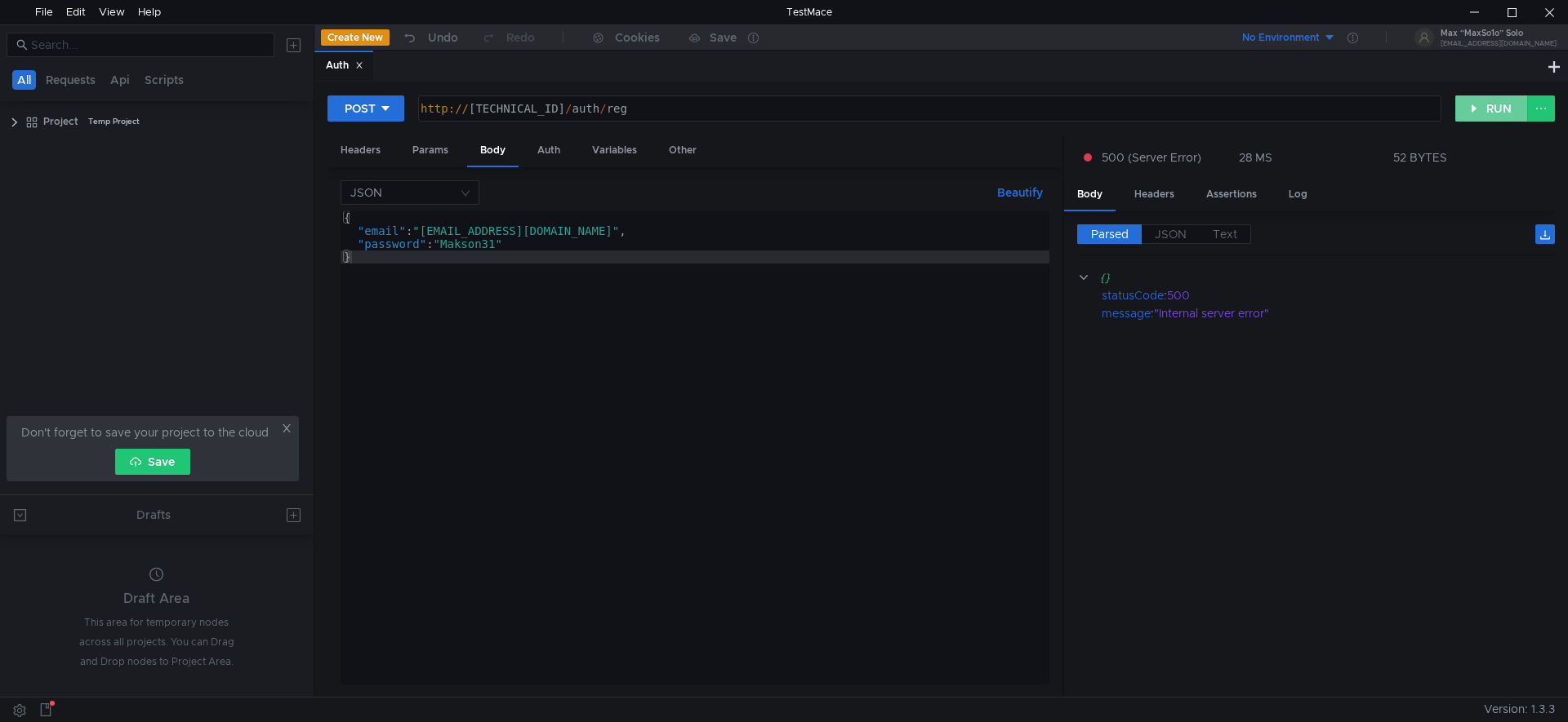
click at [1480, 110] on button "RUN" at bounding box center [1491, 109] width 72 height 26
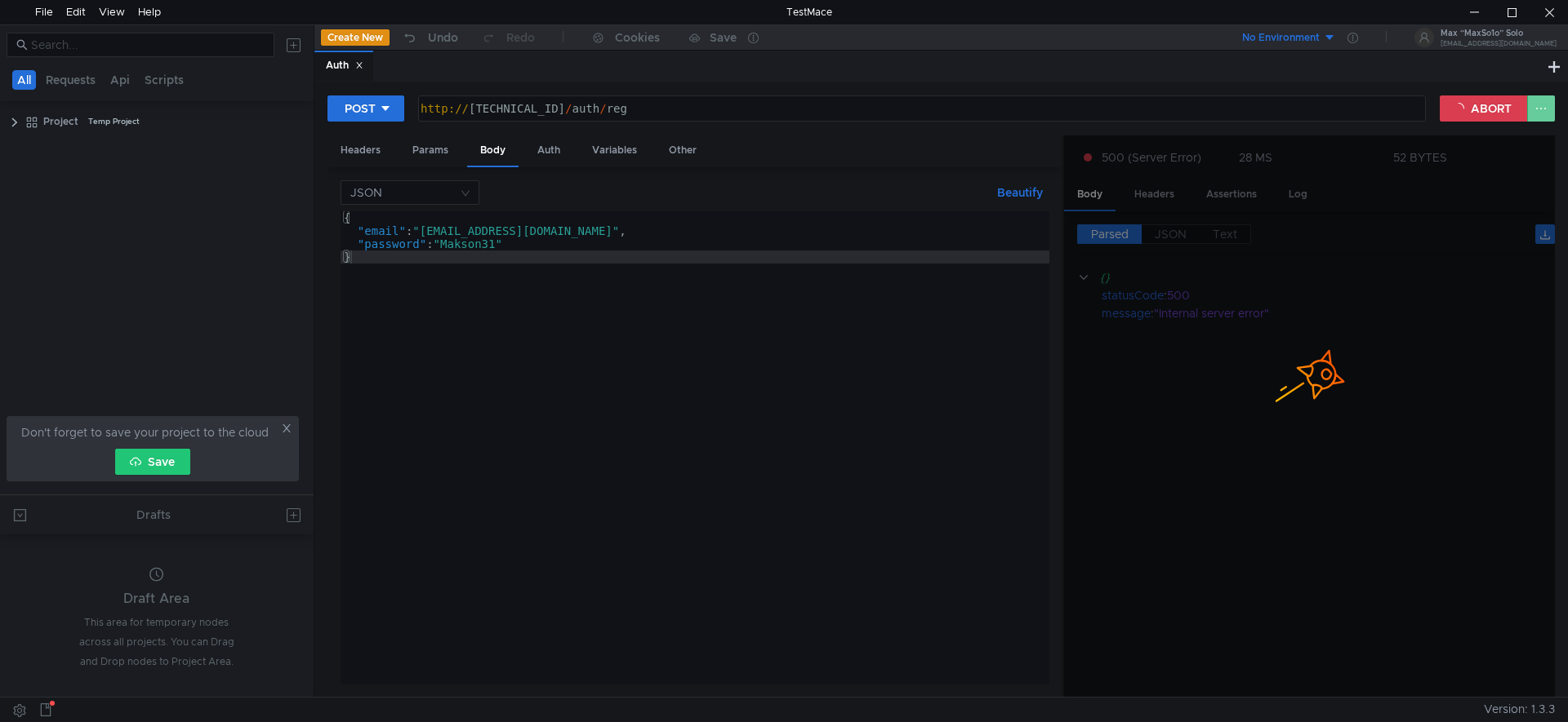
click at [1544, 101] on button at bounding box center [1540, 109] width 28 height 26
click at [1479, 110] on div at bounding box center [784, 361] width 1568 height 722
click at [1480, 105] on button "ABORT" at bounding box center [1483, 109] width 88 height 26
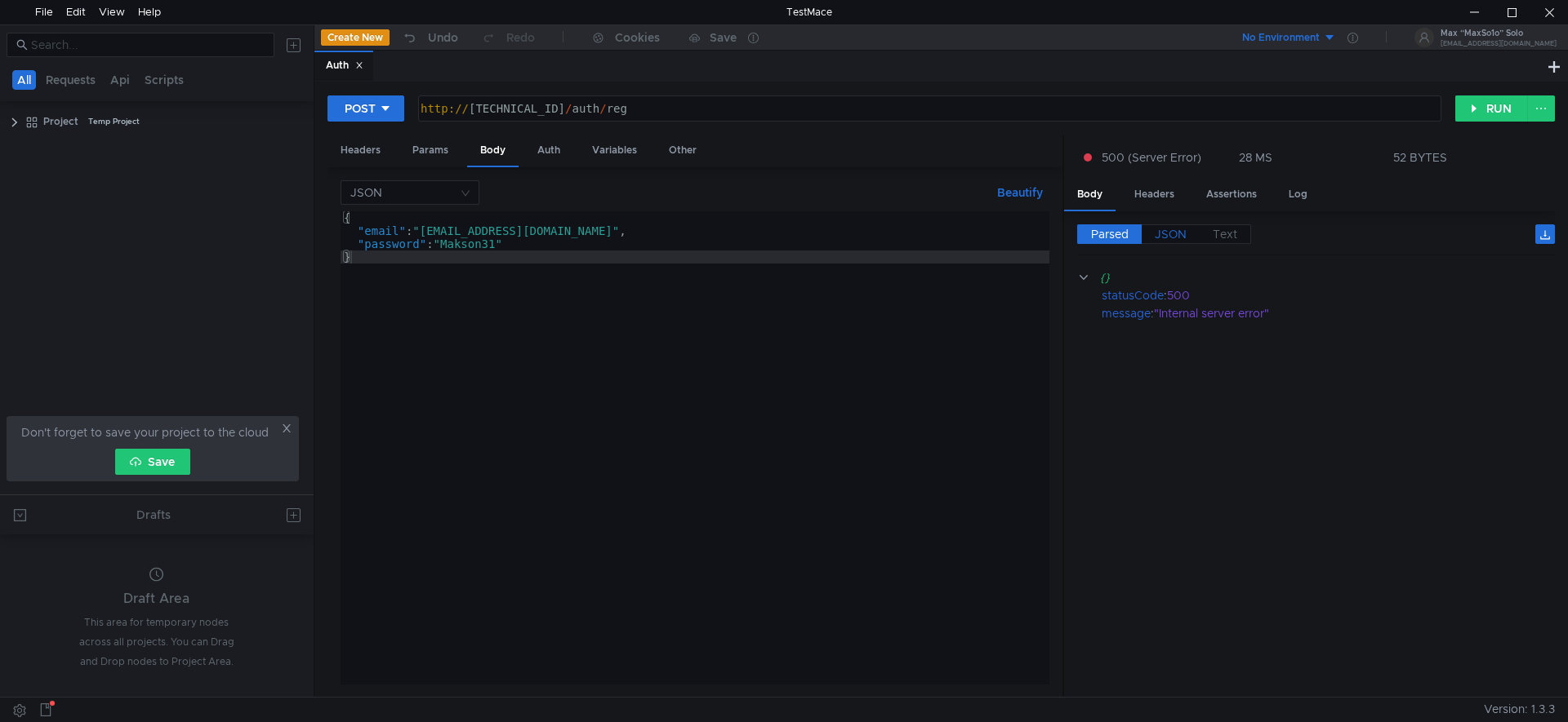
click at [1149, 231] on label "JSON" at bounding box center [1170, 234] width 58 height 20
click at [1168, 232] on span "JSON" at bounding box center [1170, 233] width 32 height 15
click at [1108, 231] on span "Parsed" at bounding box center [1110, 233] width 38 height 15
click at [1170, 232] on span "JSON" at bounding box center [1170, 233] width 32 height 15
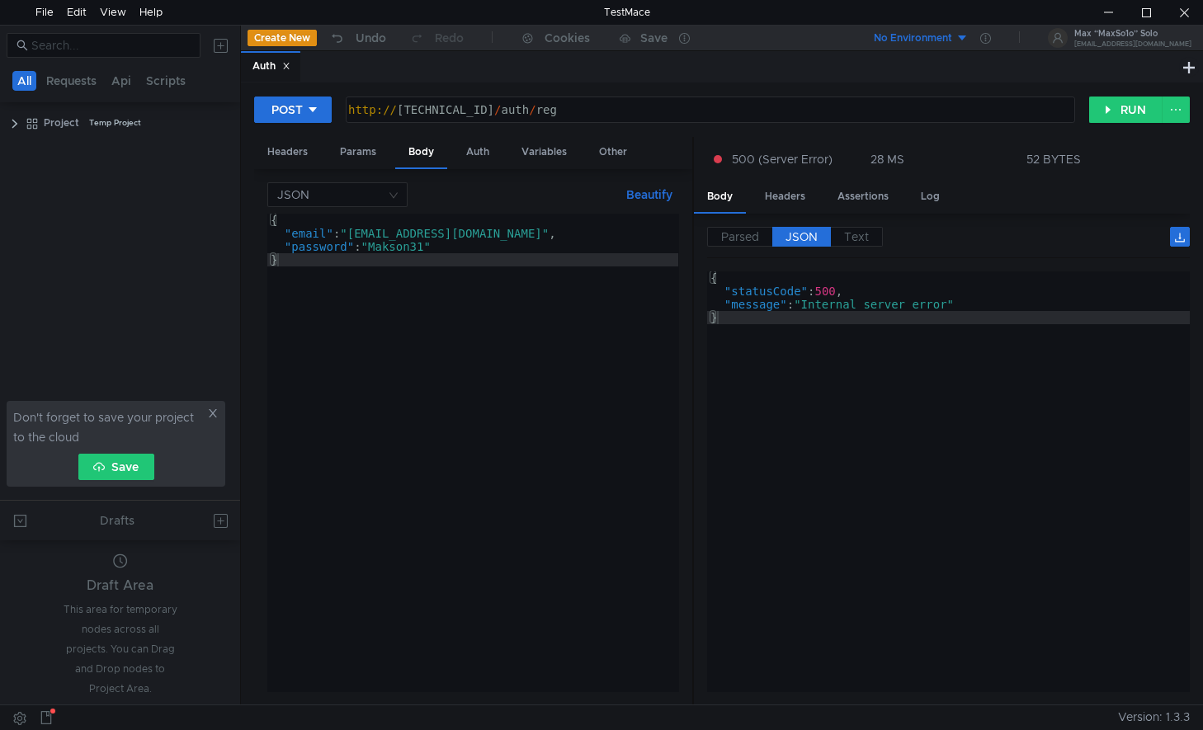
click at [594, 109] on div "http:// [TECHNICAL_ID] / auth / reg" at bounding box center [709, 123] width 728 height 40
drag, startPoint x: 615, startPoint y: 110, endPoint x: 570, endPoint y: 112, distance: 44.6
click at [570, 112] on div "http:// [TECHNICAL_ID] / auth / reg" at bounding box center [709, 123] width 728 height 40
type textarea "[URL][TECHNICAL_ID]"
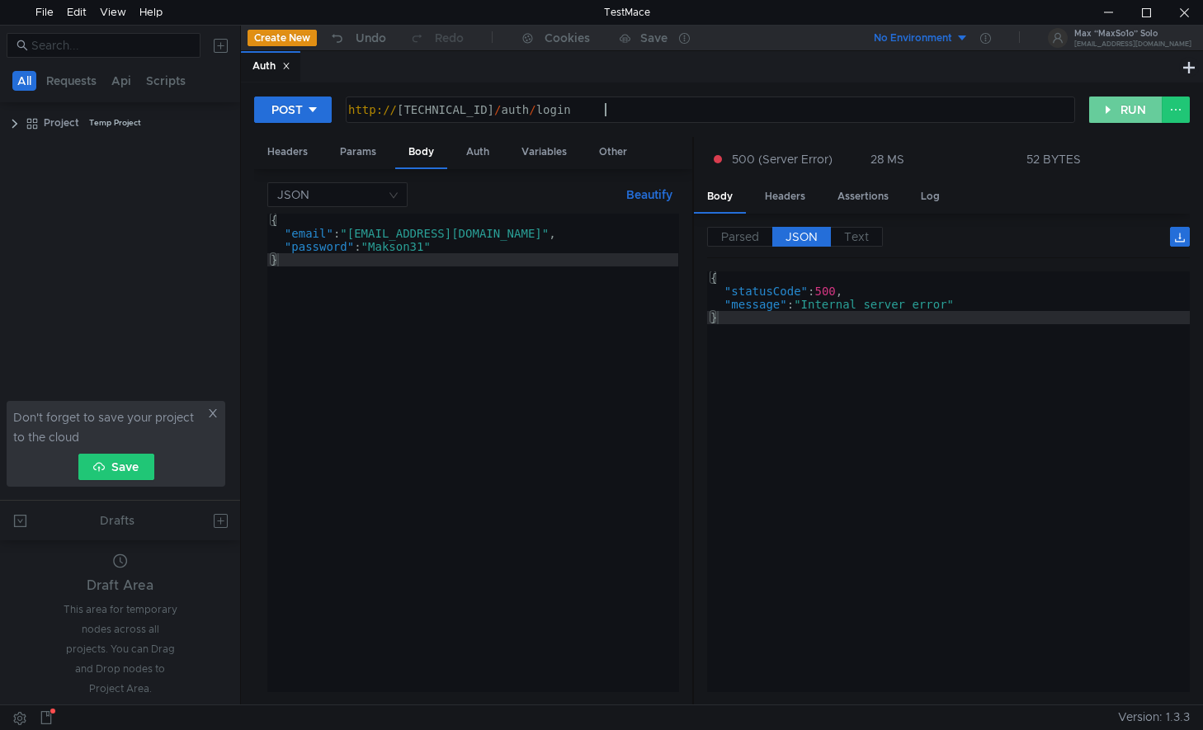
click at [1129, 114] on button "RUN" at bounding box center [1125, 110] width 73 height 26
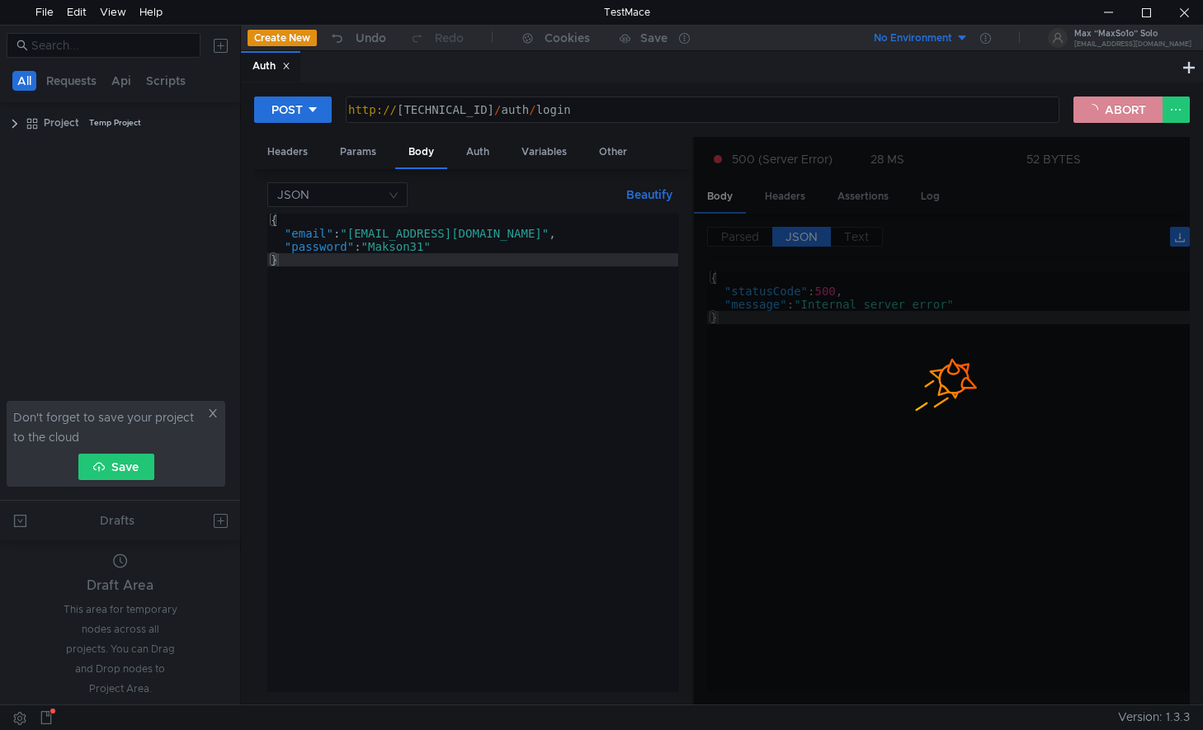
click at [1131, 117] on button "ABORT" at bounding box center [1118, 110] width 89 height 26
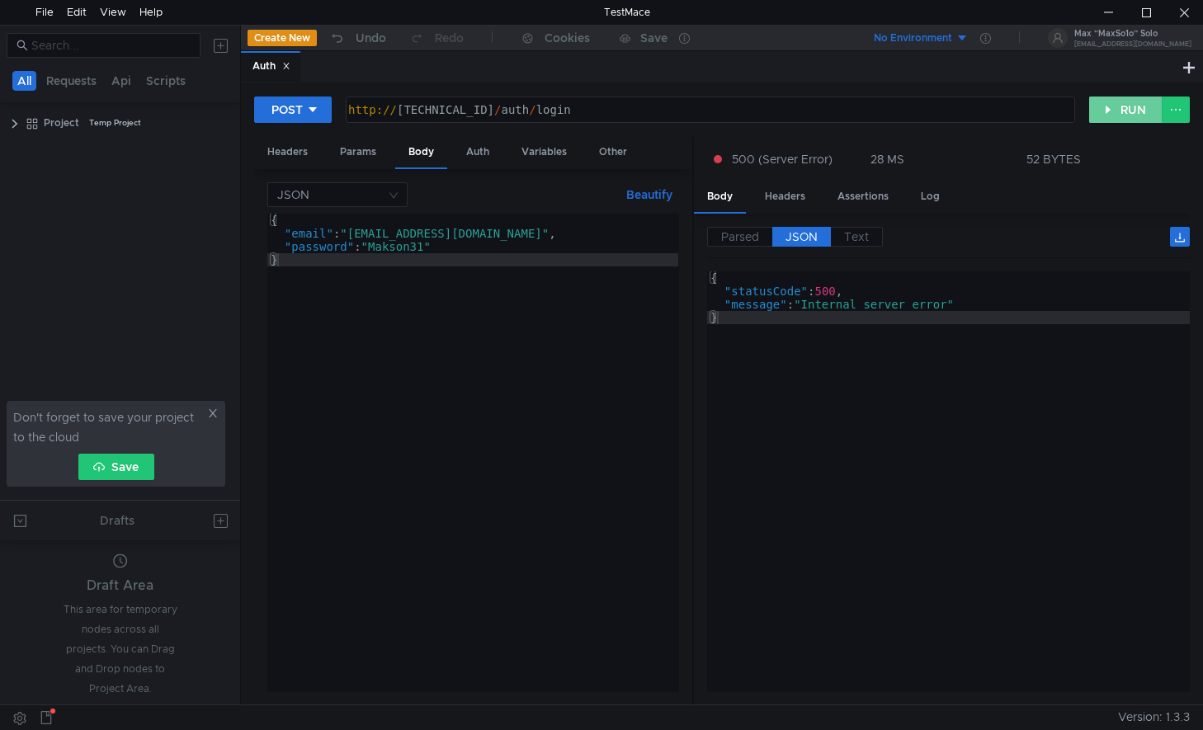
click at [1126, 111] on button "RUN" at bounding box center [1125, 110] width 73 height 26
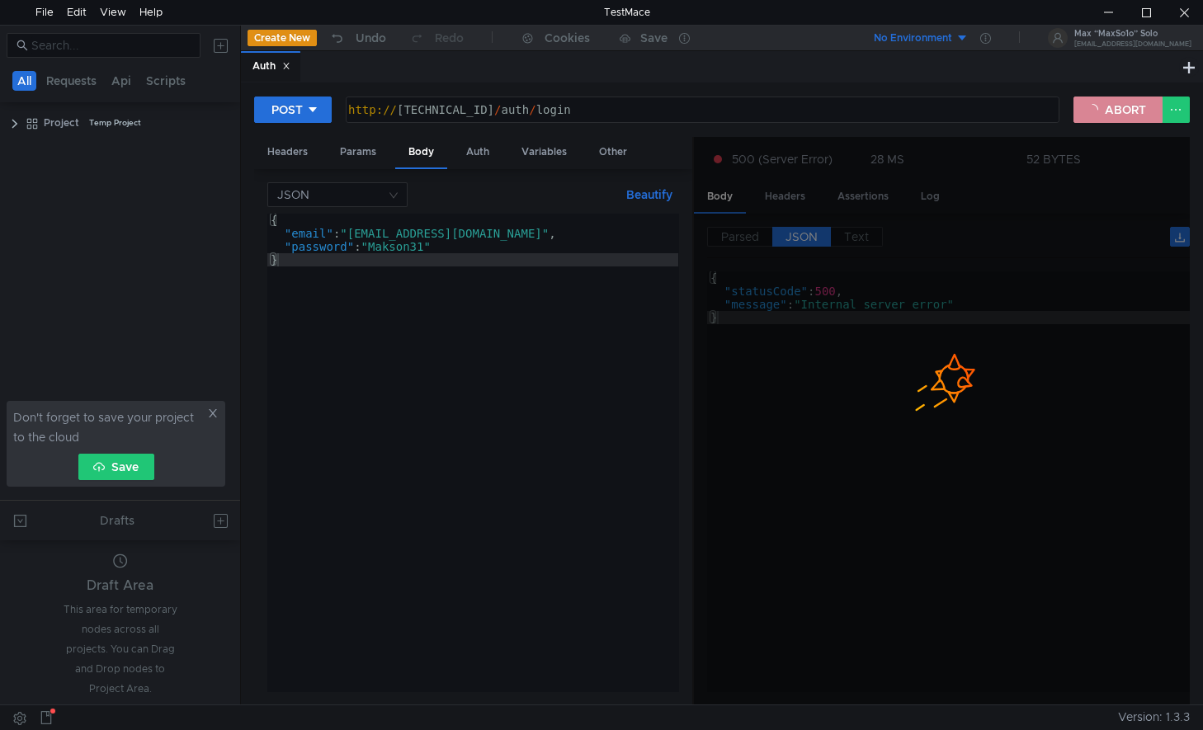
click at [1122, 110] on button "ABORT" at bounding box center [1118, 110] width 89 height 26
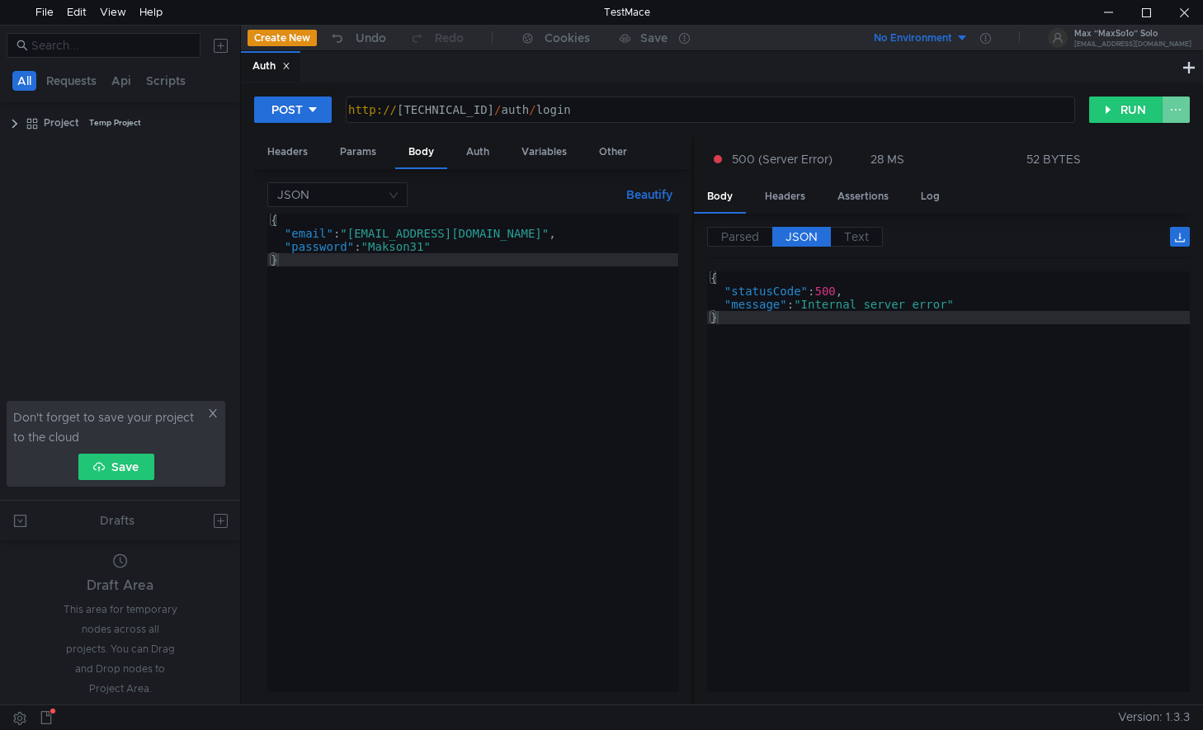
click at [1178, 109] on button at bounding box center [1176, 110] width 28 height 26
click at [1175, 20] on div at bounding box center [1184, 12] width 38 height 25
